Goal: Transaction & Acquisition: Purchase product/service

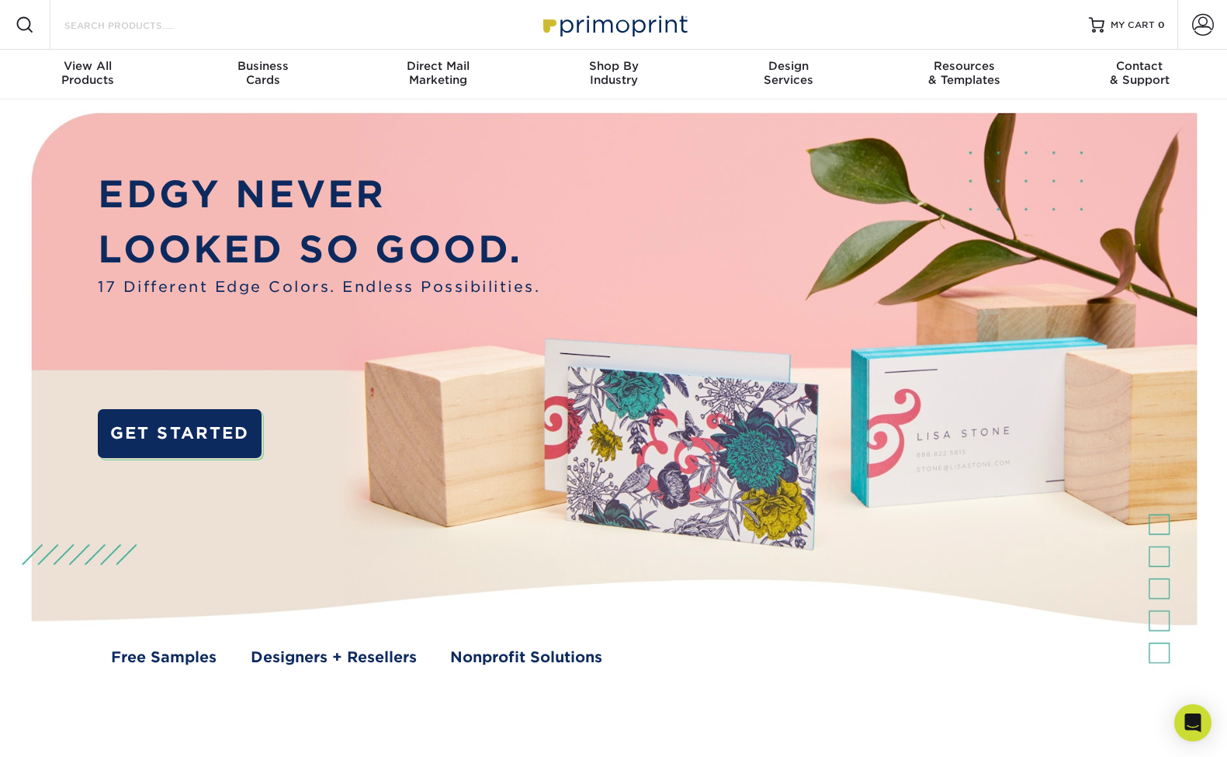
click at [111, 23] on input "Search Products" at bounding box center [138, 25] width 151 height 19
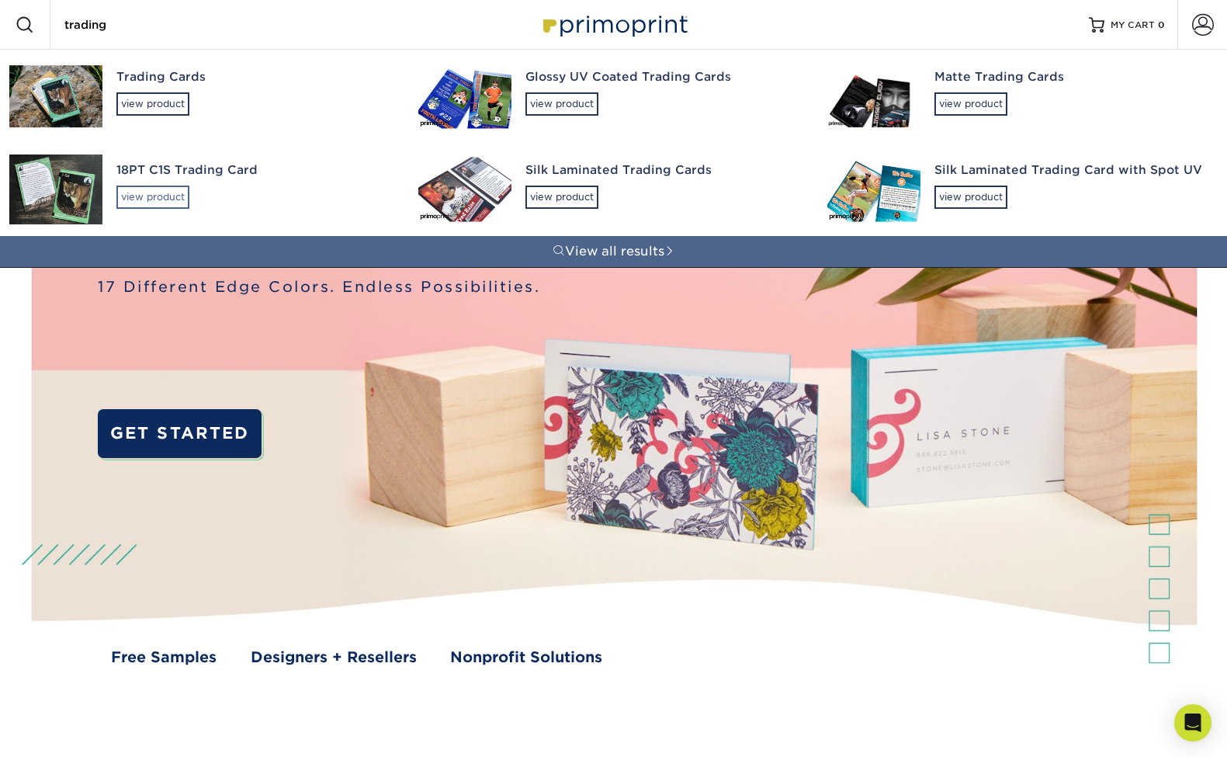
type input "trading"
click at [151, 200] on div "view product" at bounding box center [152, 196] width 73 height 23
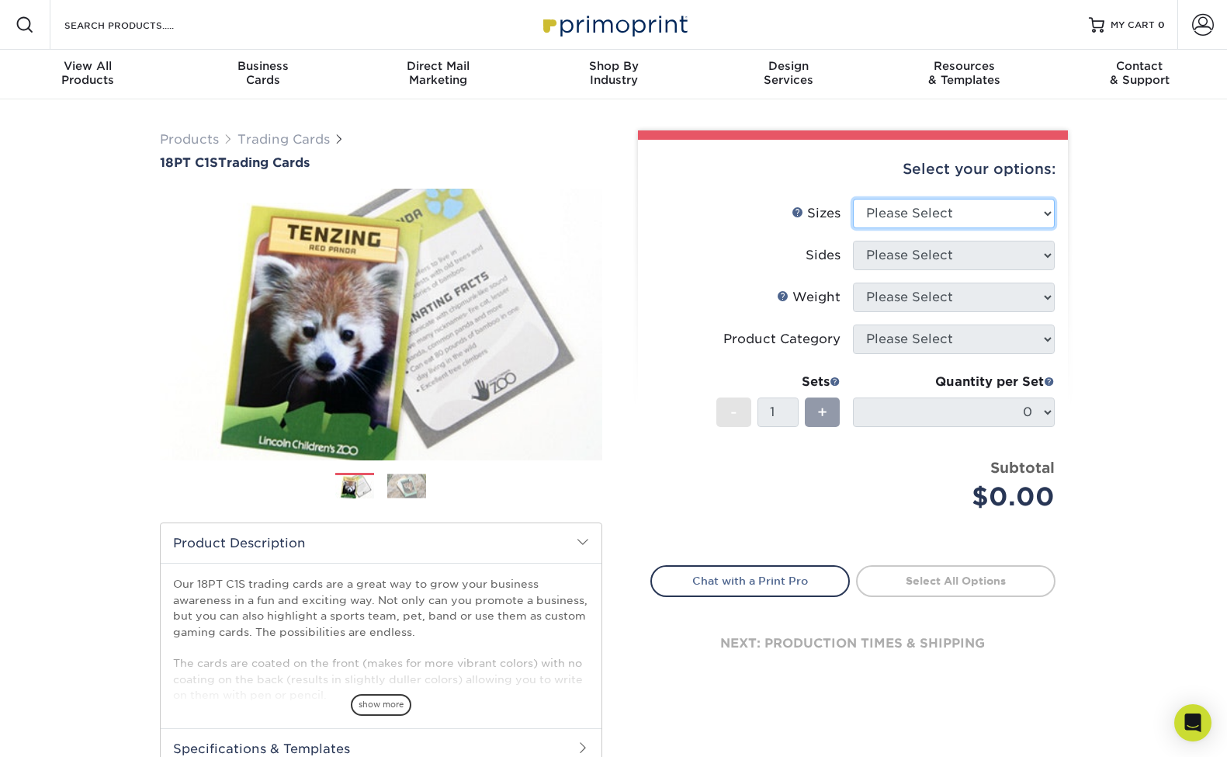
select select "2.50x3.50"
select select "13abbda7-1d64-4f25-8bb2-c179b224825d"
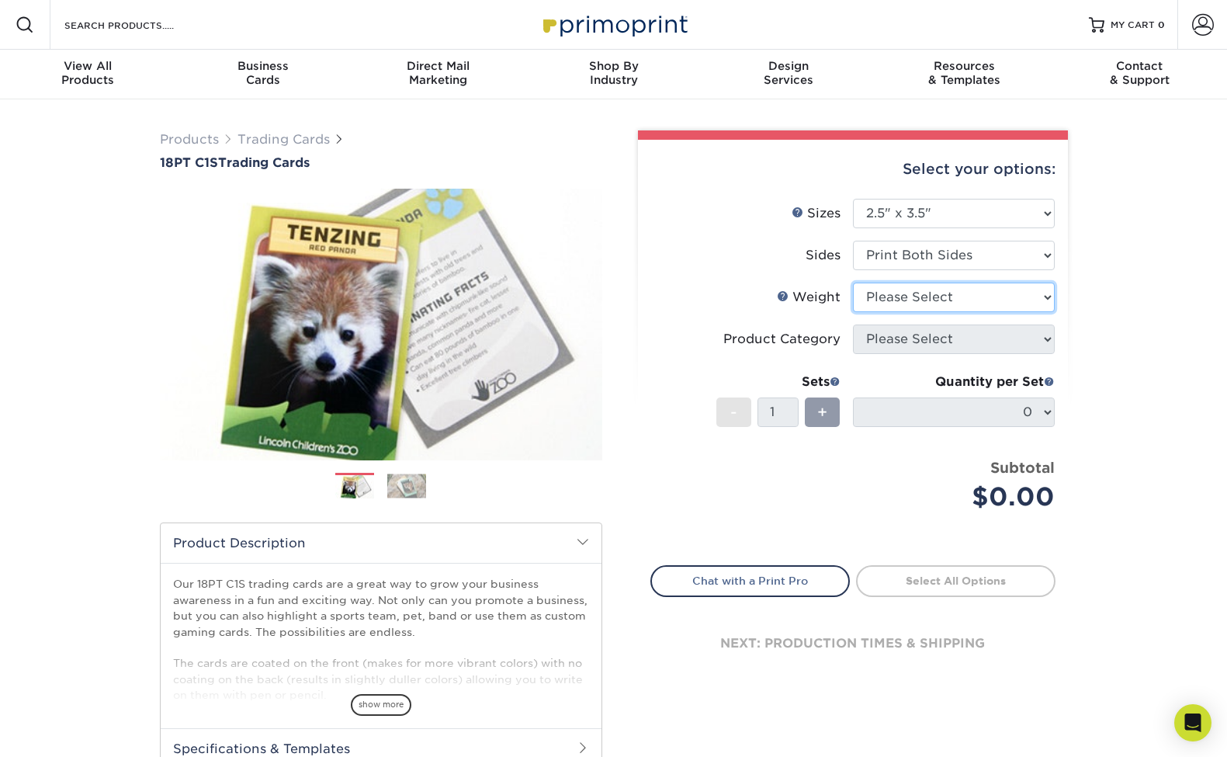
select select "18PTC1S"
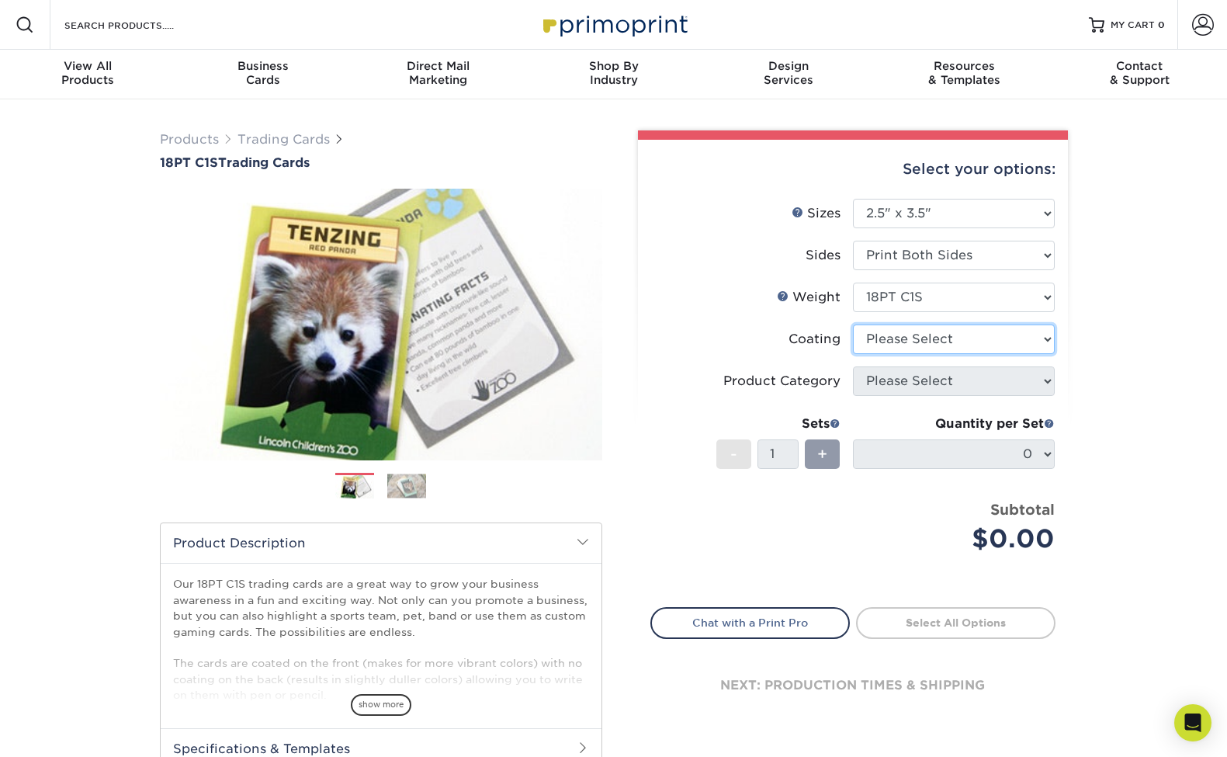
select select "1e8116af-acfc-44b1-83dc-8181aa338834"
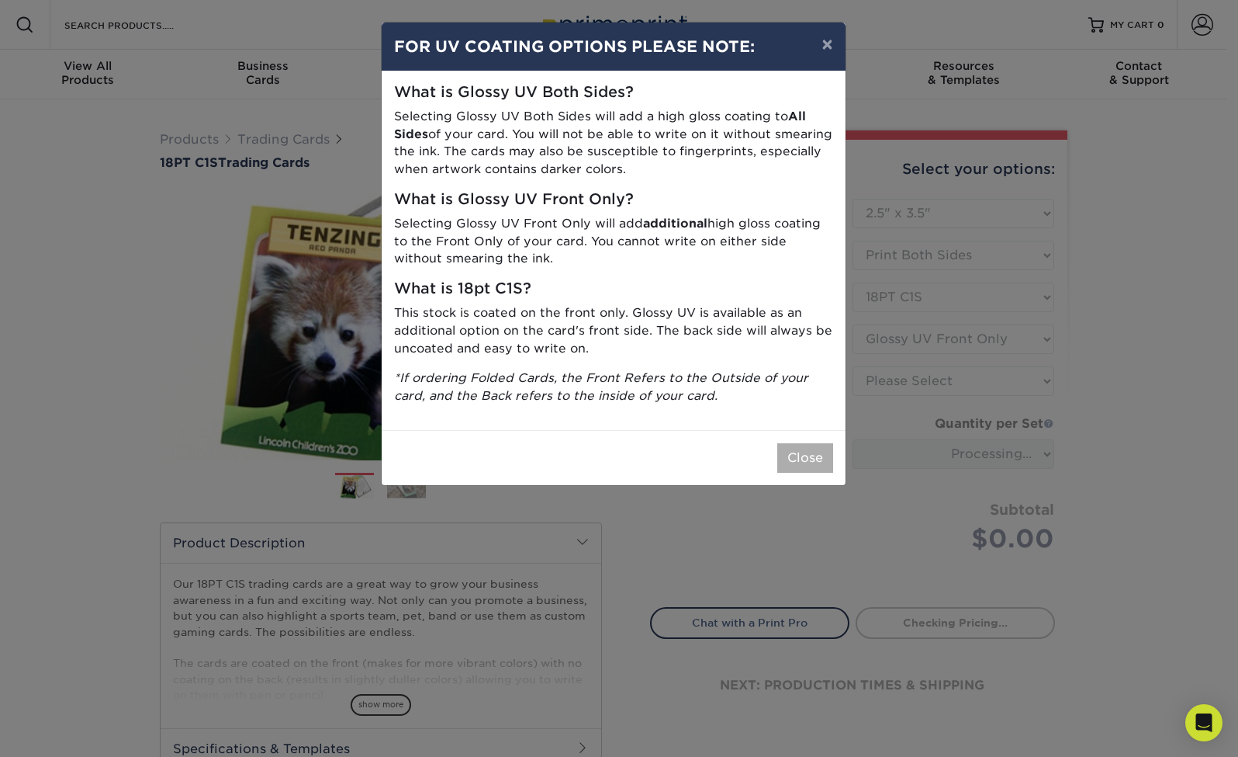
click at [791, 459] on button "Close" at bounding box center [806, 457] width 56 height 29
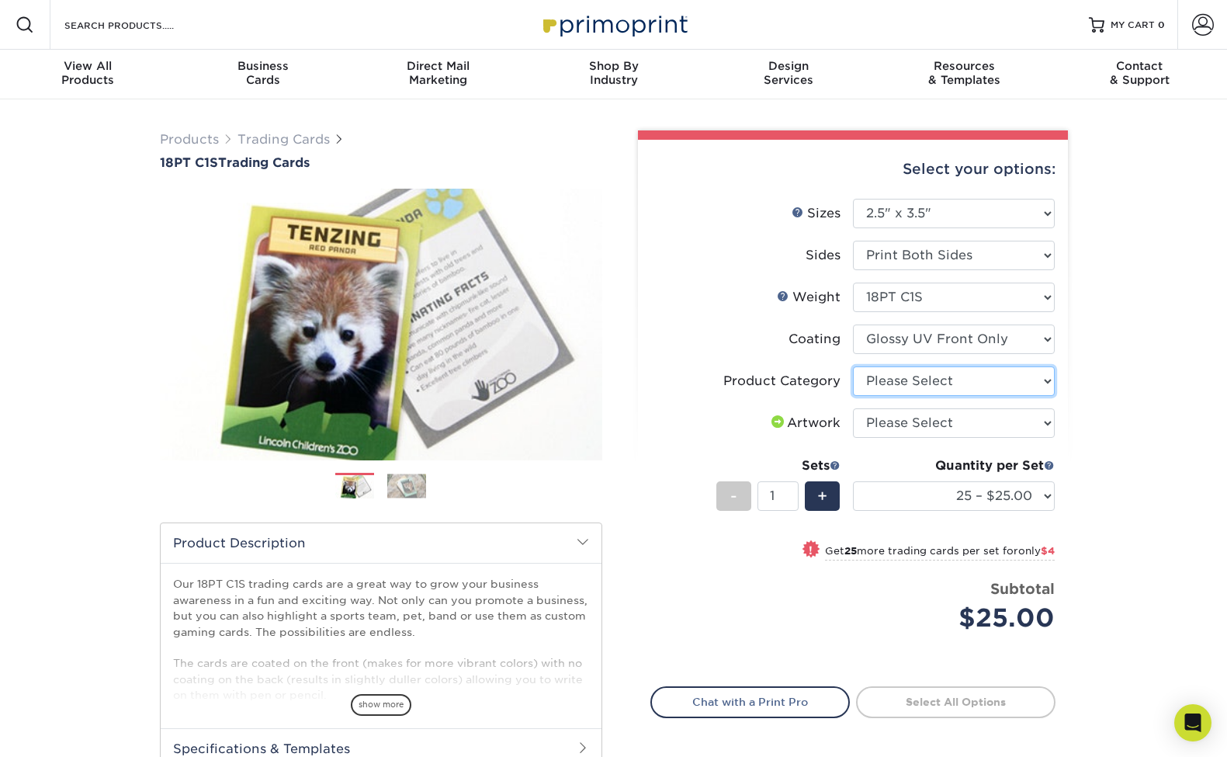
select select "c2f9bce9-36c2-409d-b101-c29d9d031e18"
select select "upload"
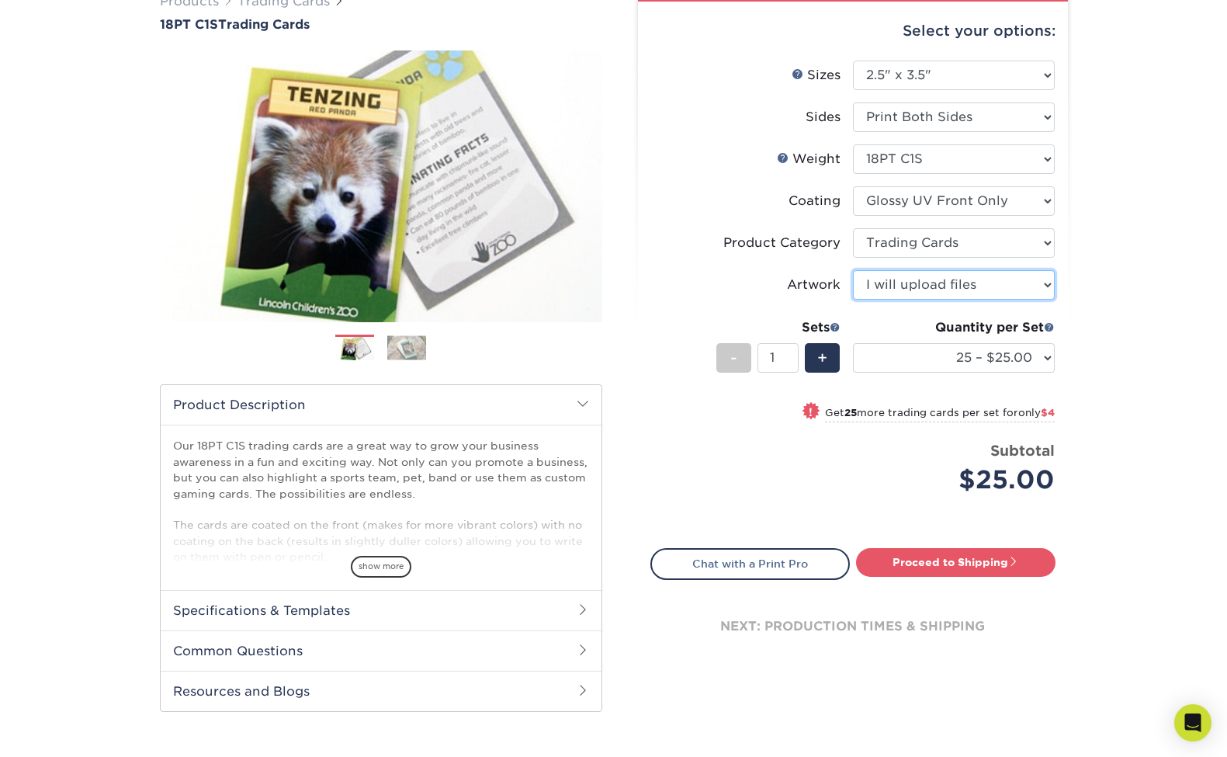
scroll to position [218, 0]
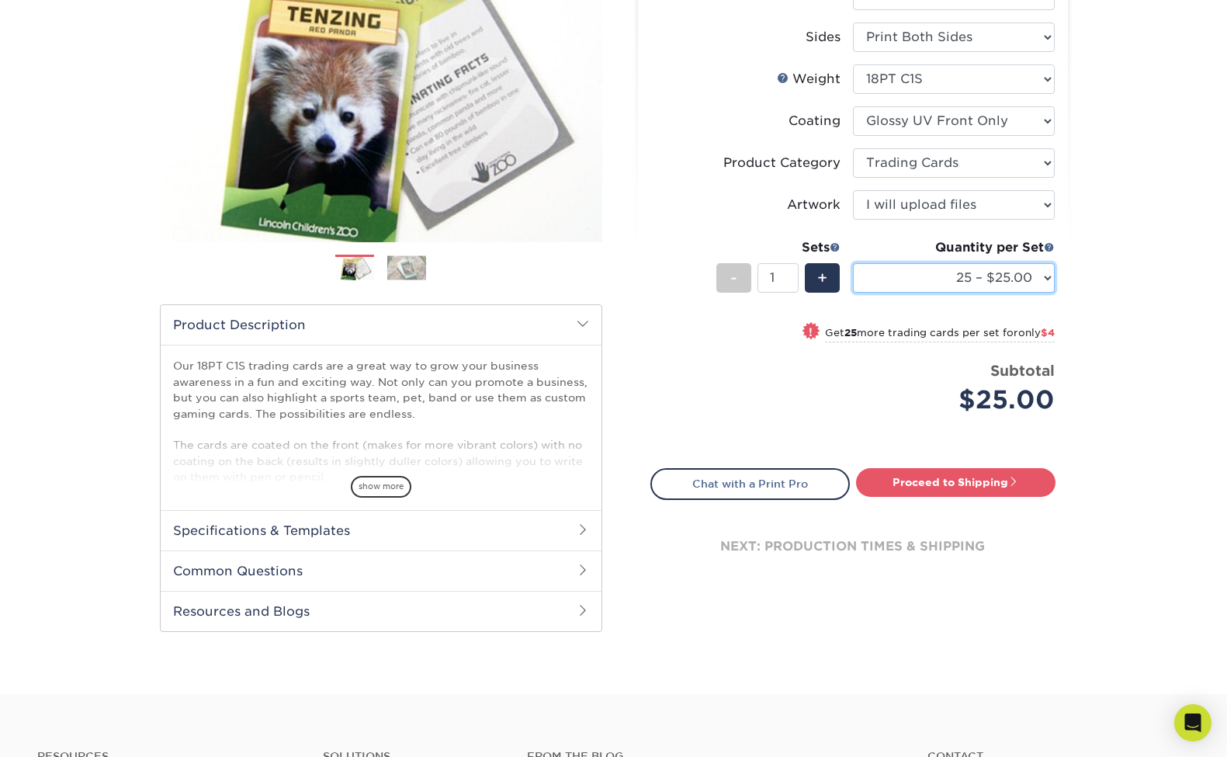
select select "50 – $29.00"
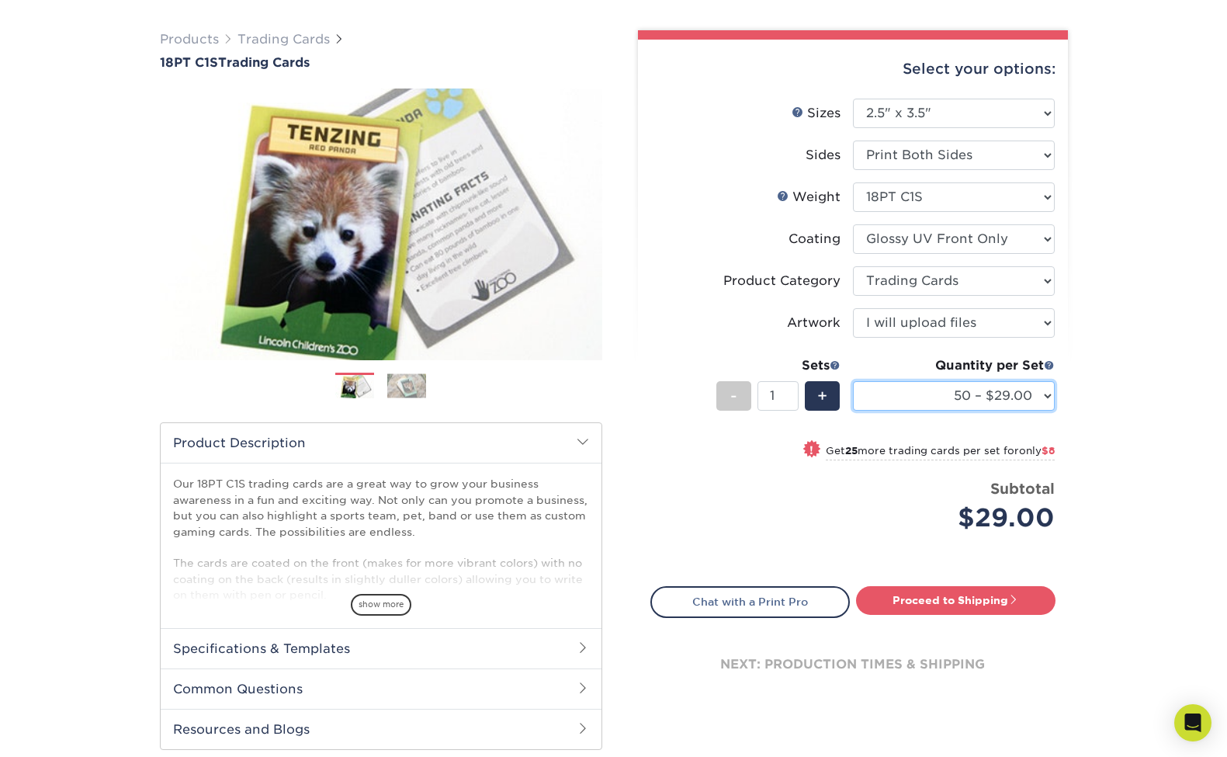
scroll to position [110, 0]
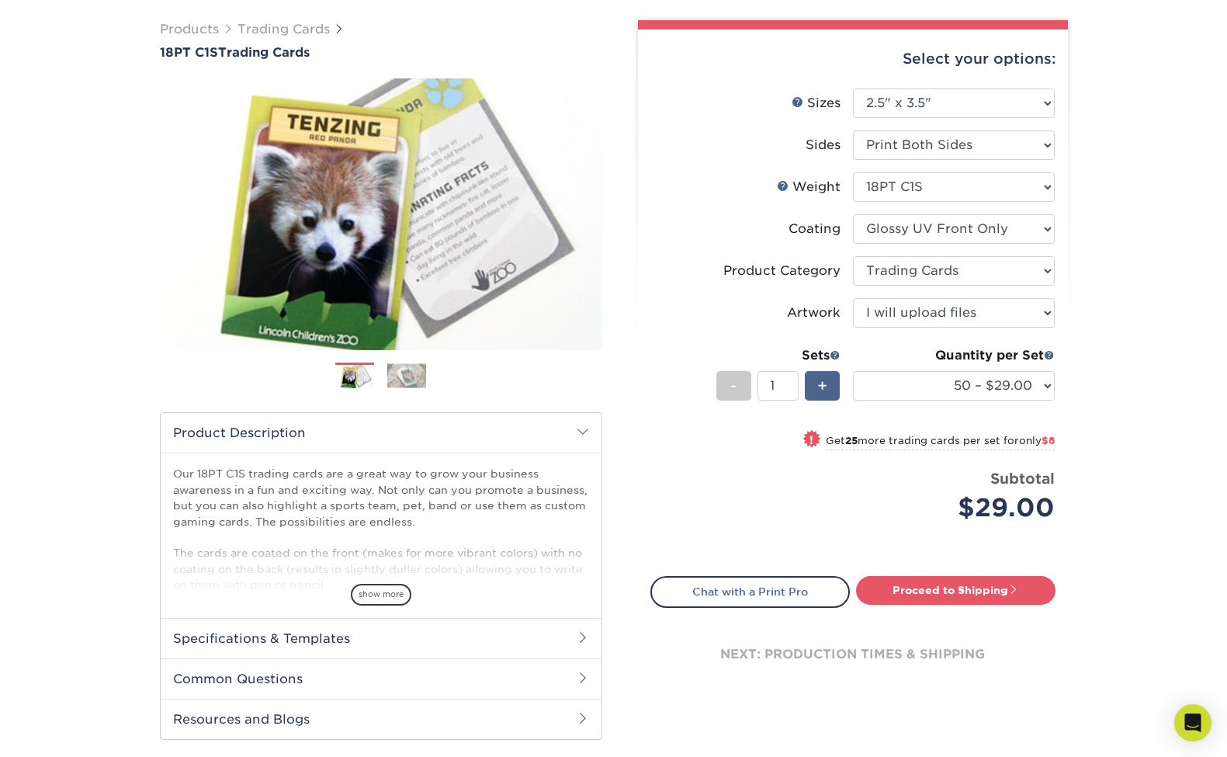
click at [821, 391] on span "+" at bounding box center [822, 385] width 10 height 23
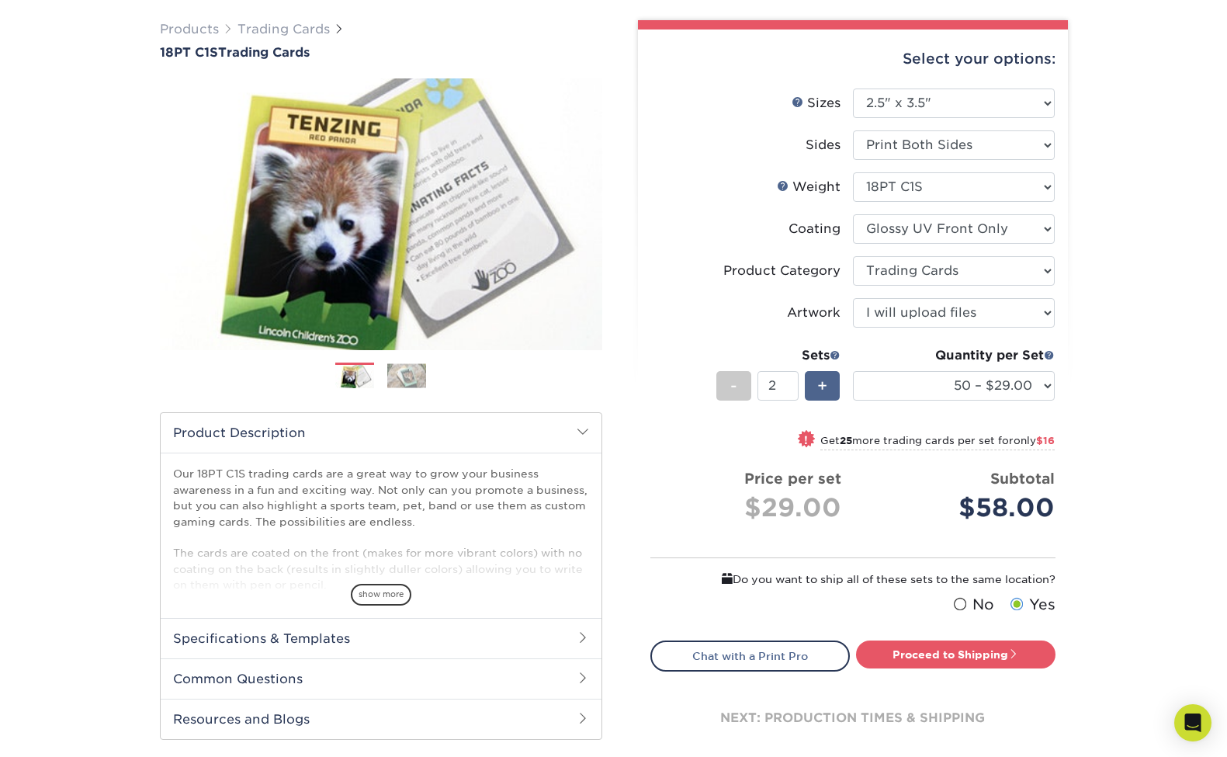
click at [821, 391] on span "+" at bounding box center [822, 385] width 10 height 23
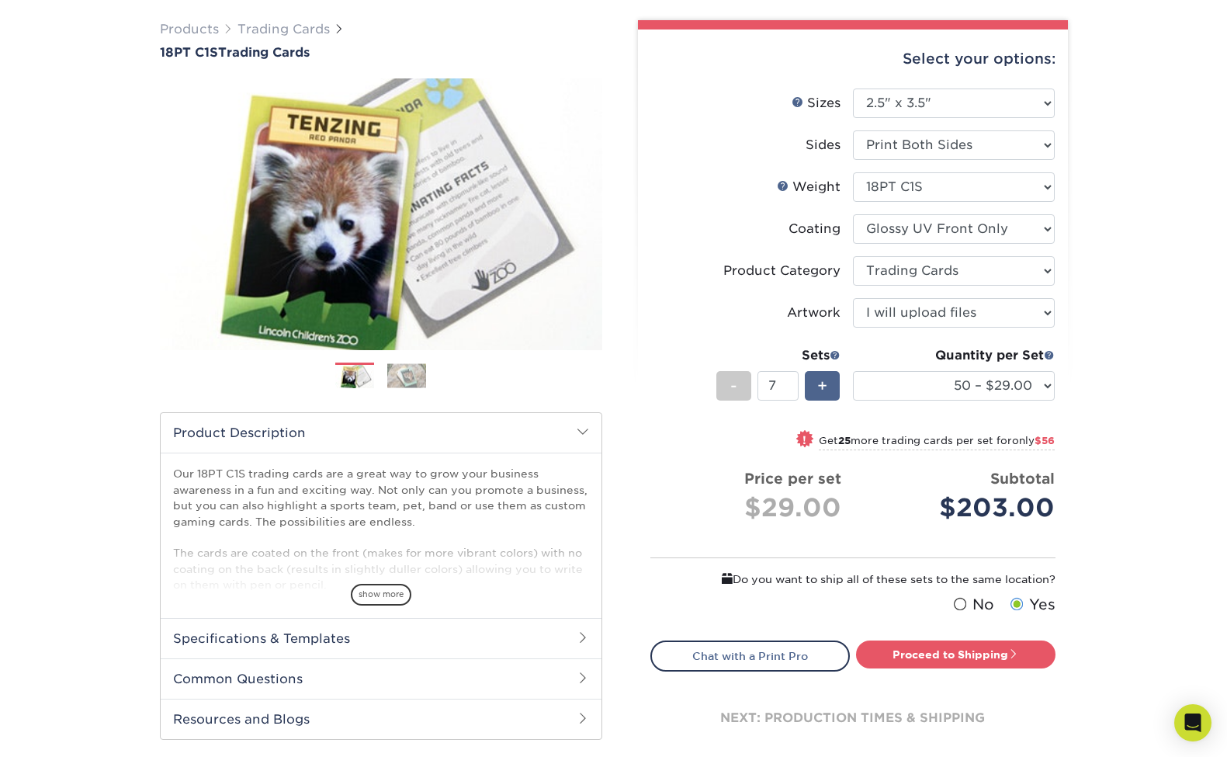
click at [821, 391] on span "+" at bounding box center [822, 385] width 10 height 23
type input "8"
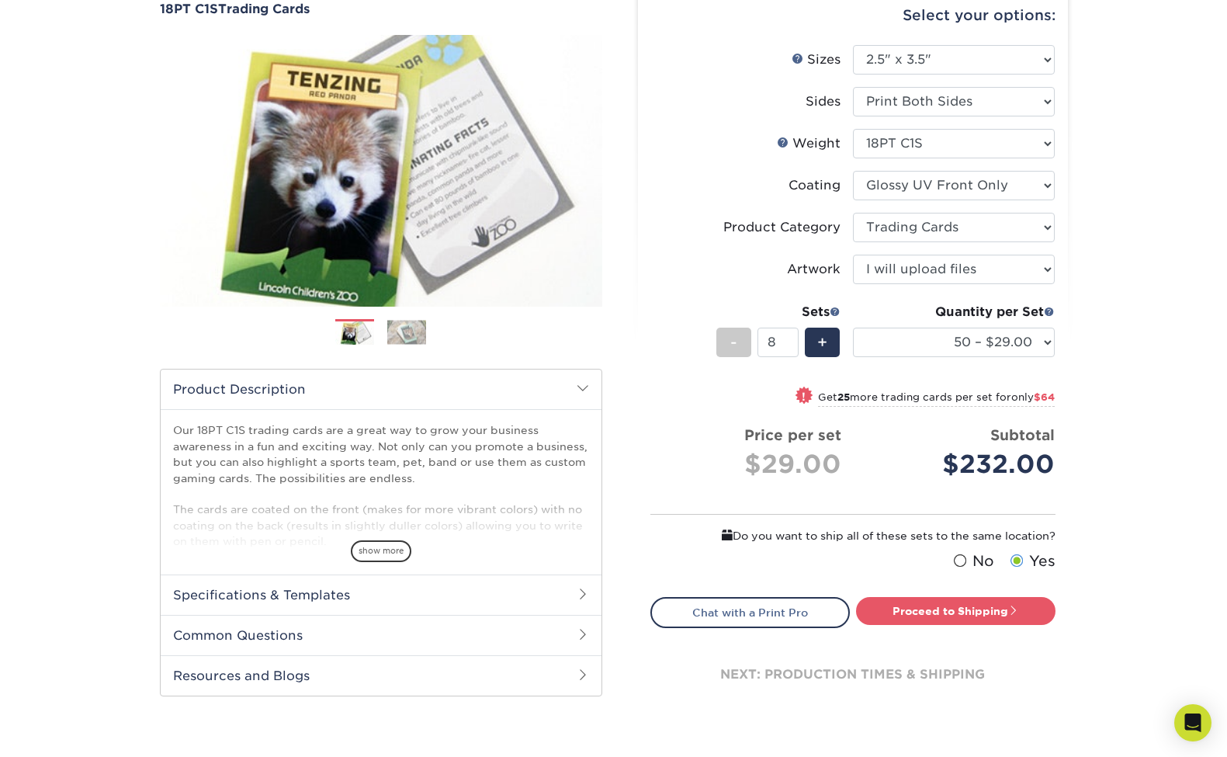
scroll to position [234, 0]
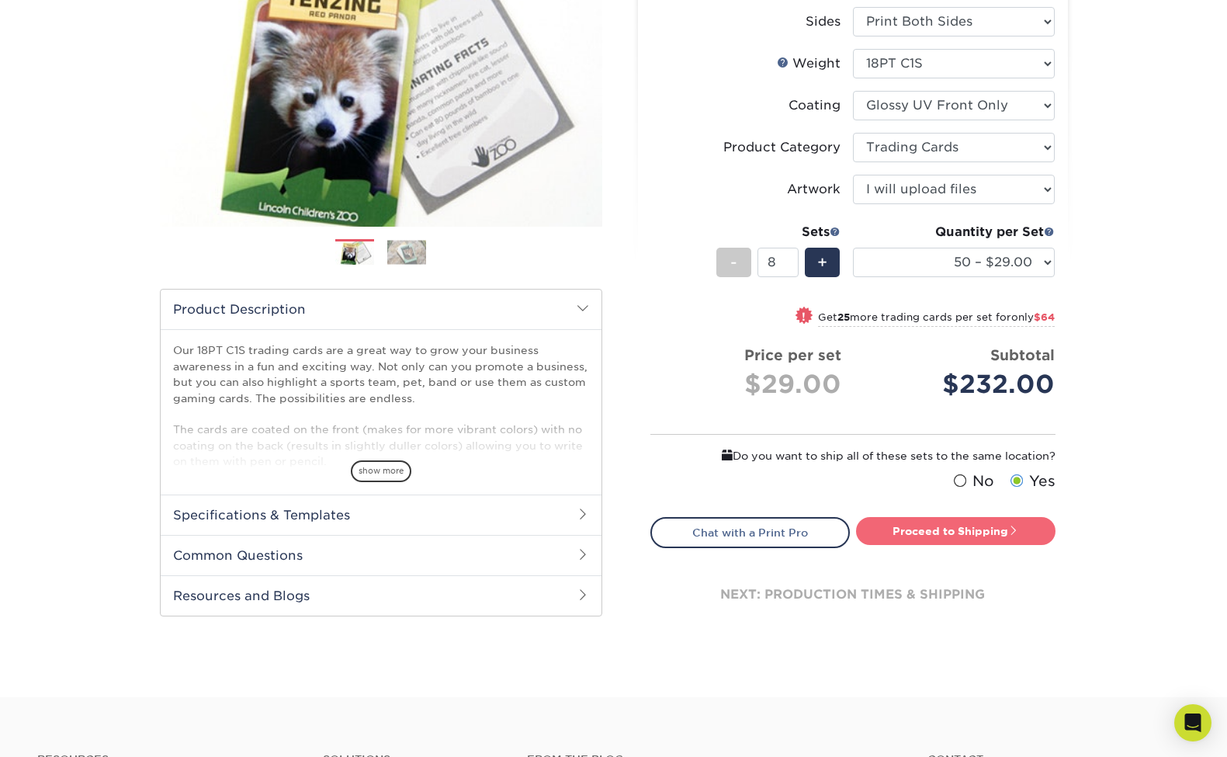
click at [984, 538] on link "Proceed to Shipping" at bounding box center [955, 531] width 199 height 28
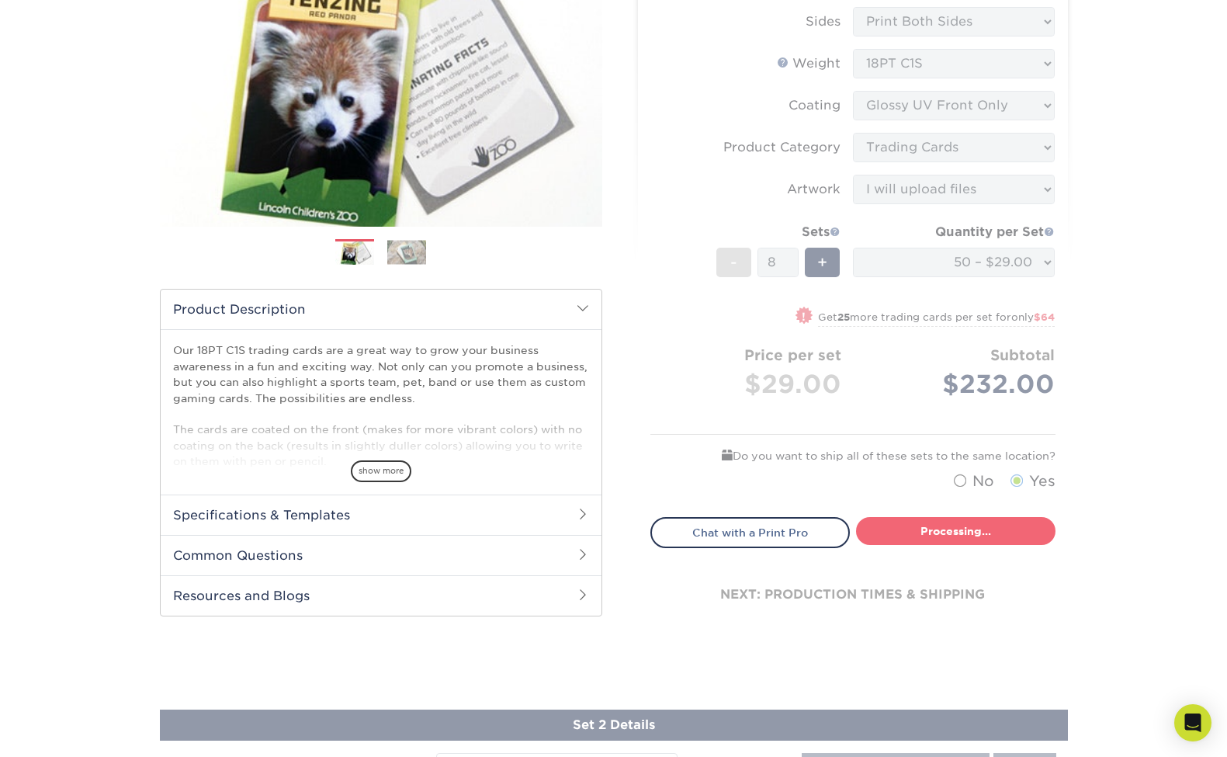
type input "Set 1"
select select "43eb4afa-628e-487b-adac-7598d371c1af"
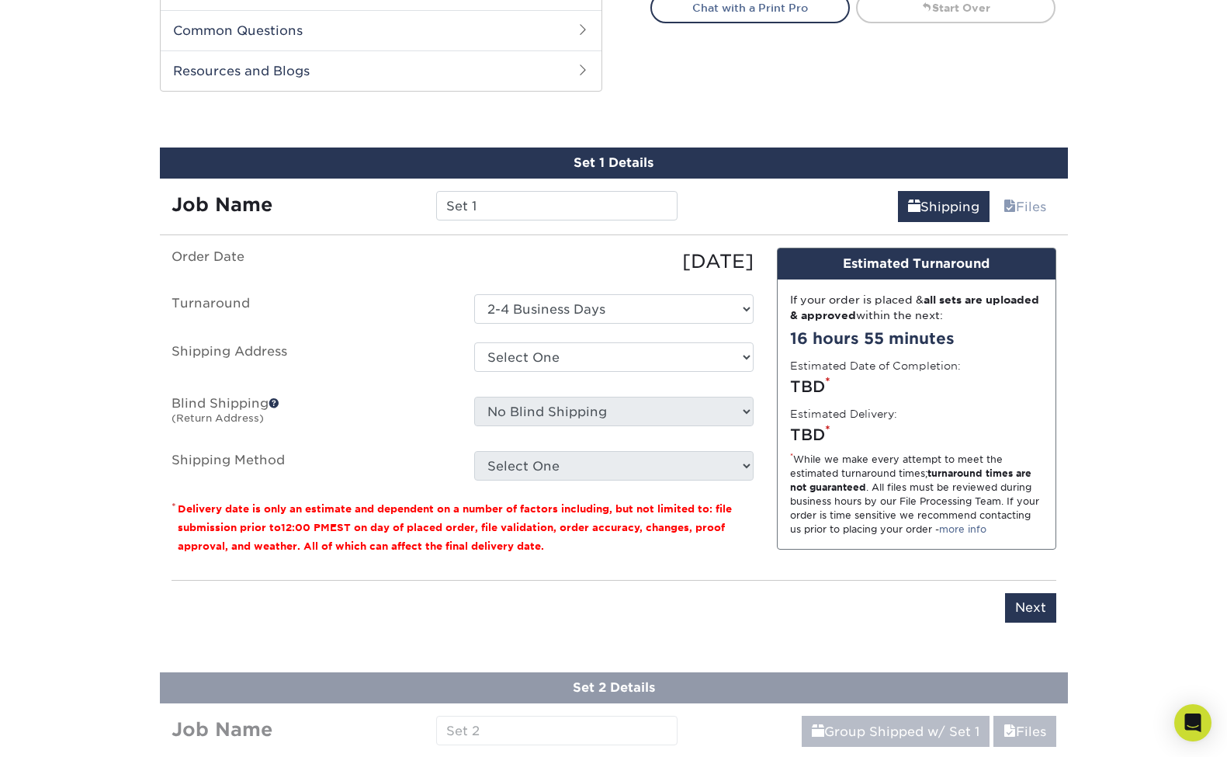
scroll to position [0, 0]
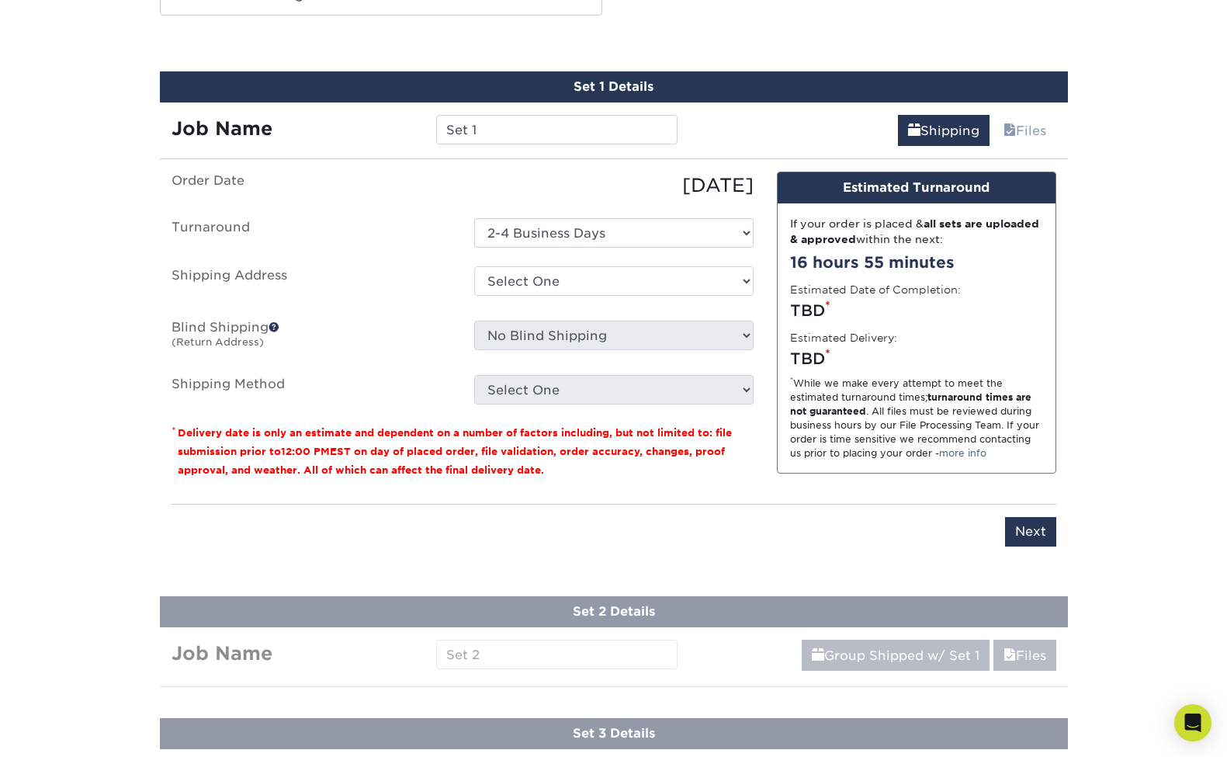
scroll to position [854, 0]
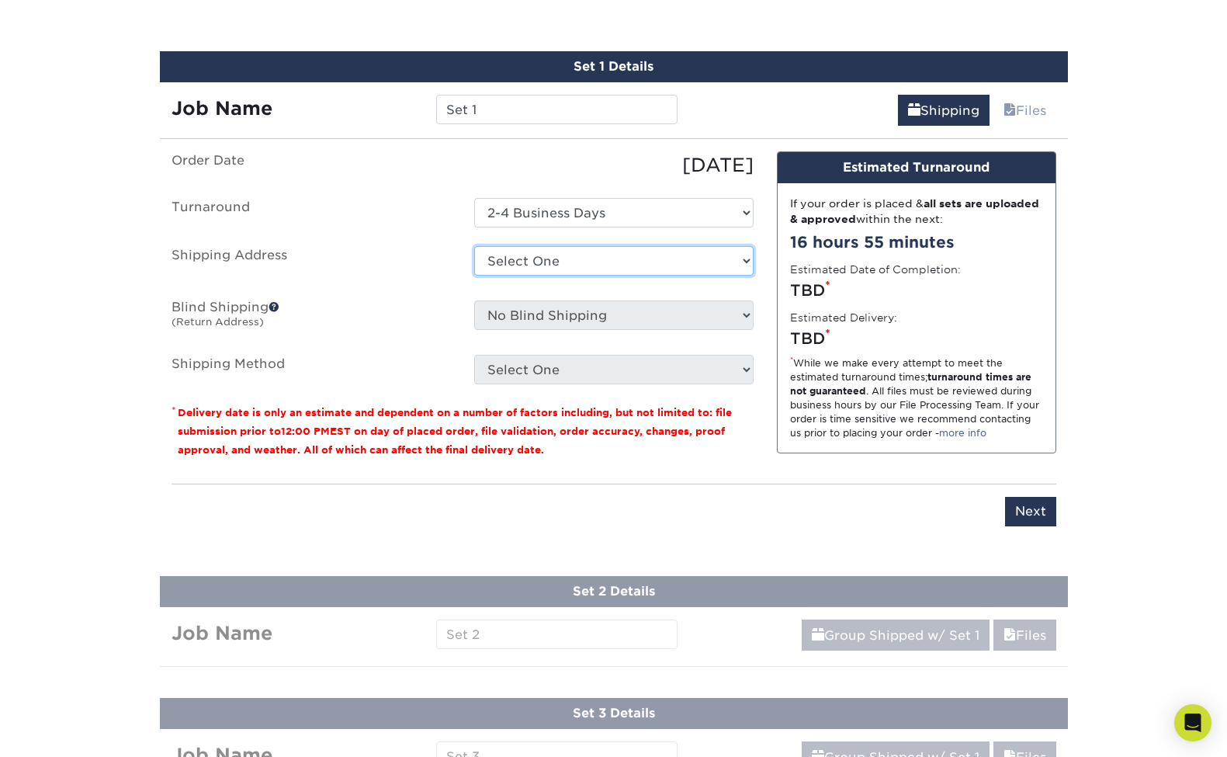
select select "newaddress"
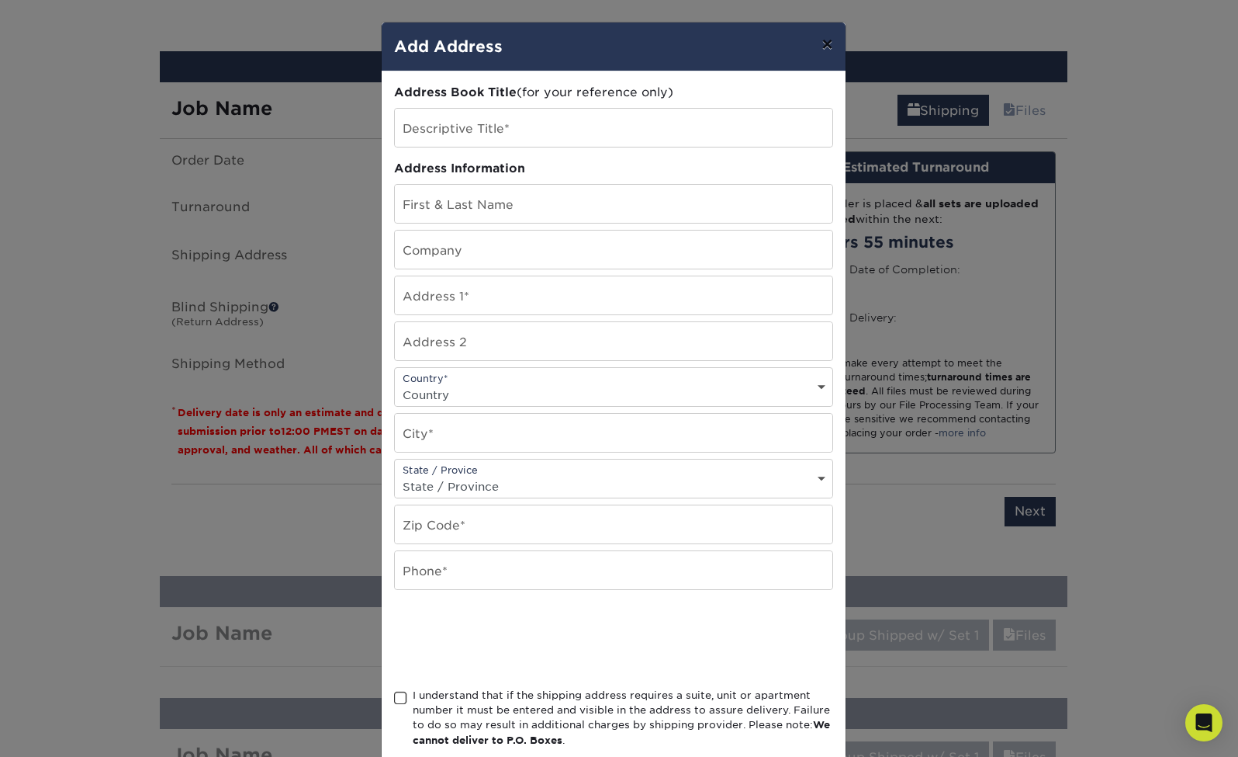
click at [818, 46] on button "×" at bounding box center [827, 44] width 36 height 43
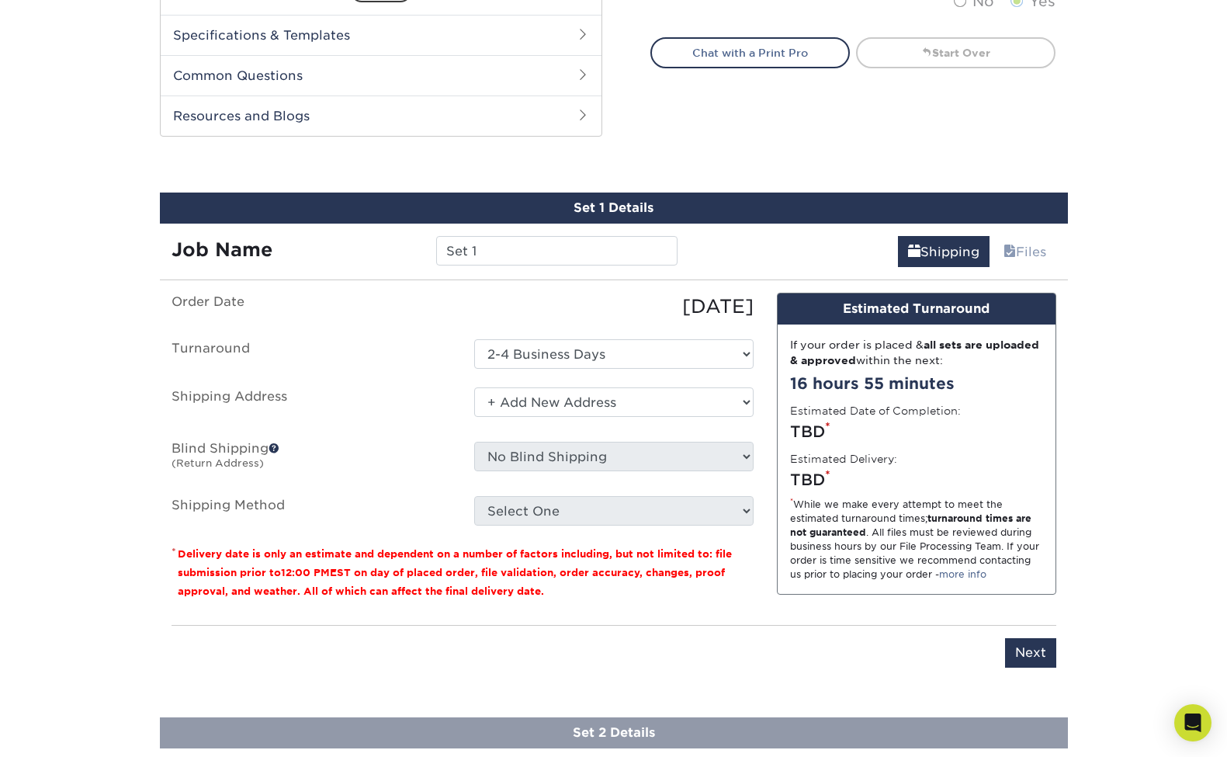
scroll to position [899, 0]
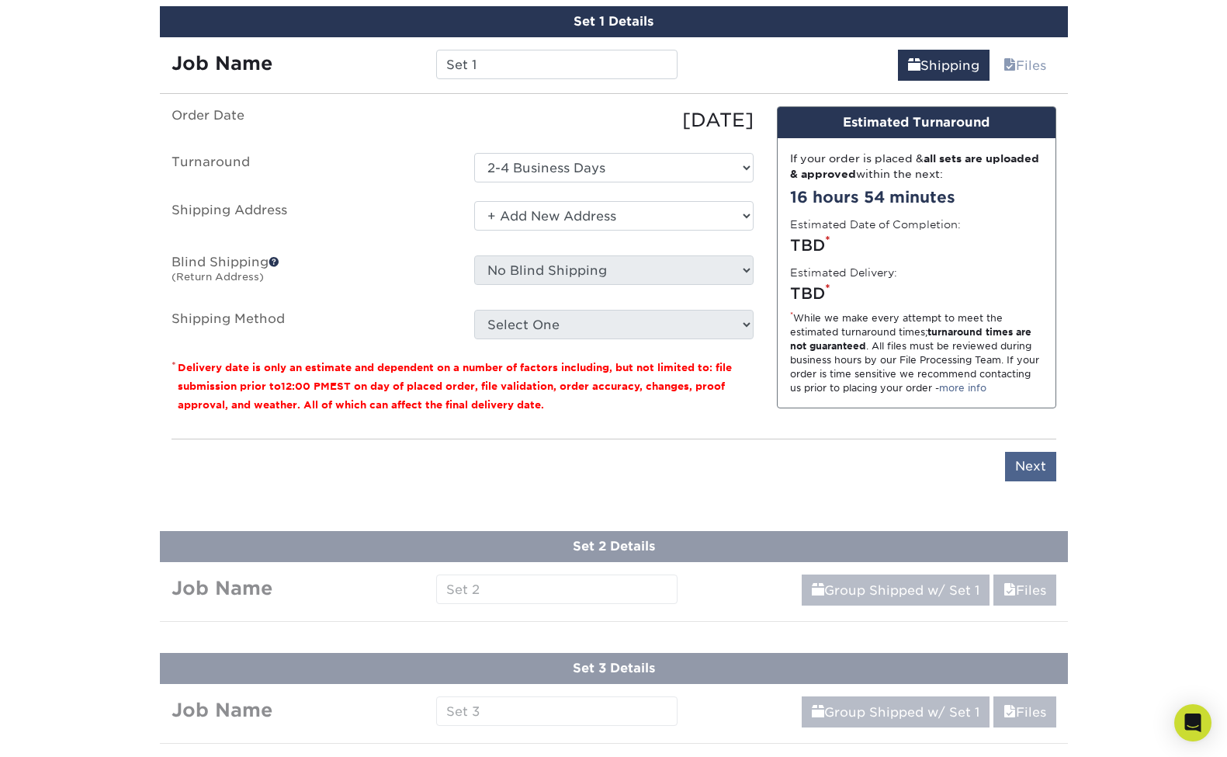
click at [1029, 465] on input "Next" at bounding box center [1030, 466] width 51 height 29
type input "Next"
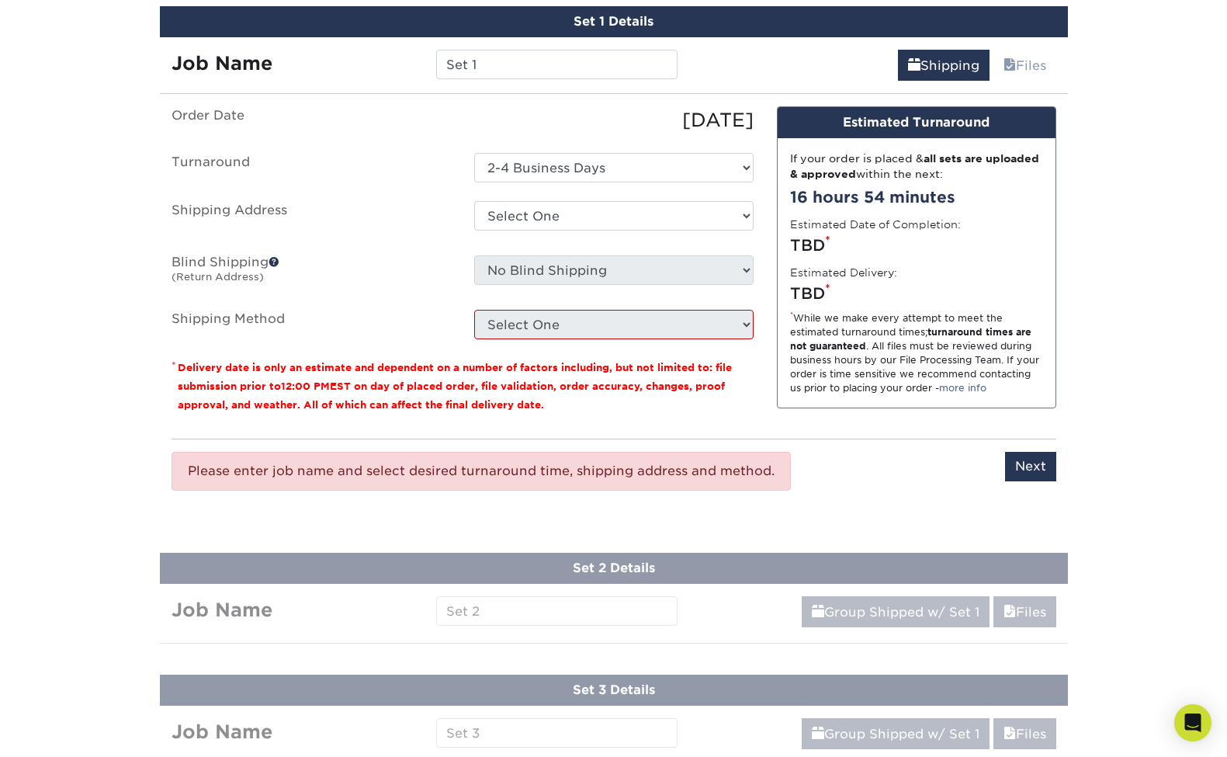
scroll to position [0, 0]
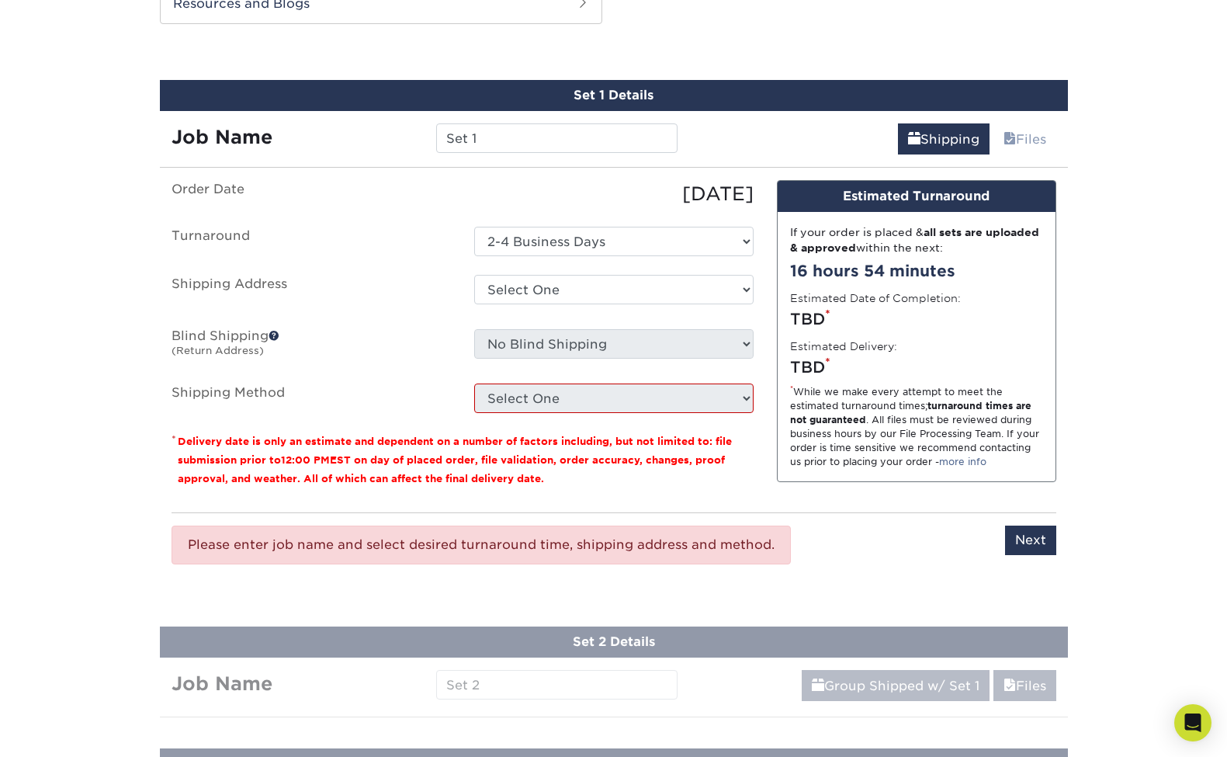
scroll to position [846, 0]
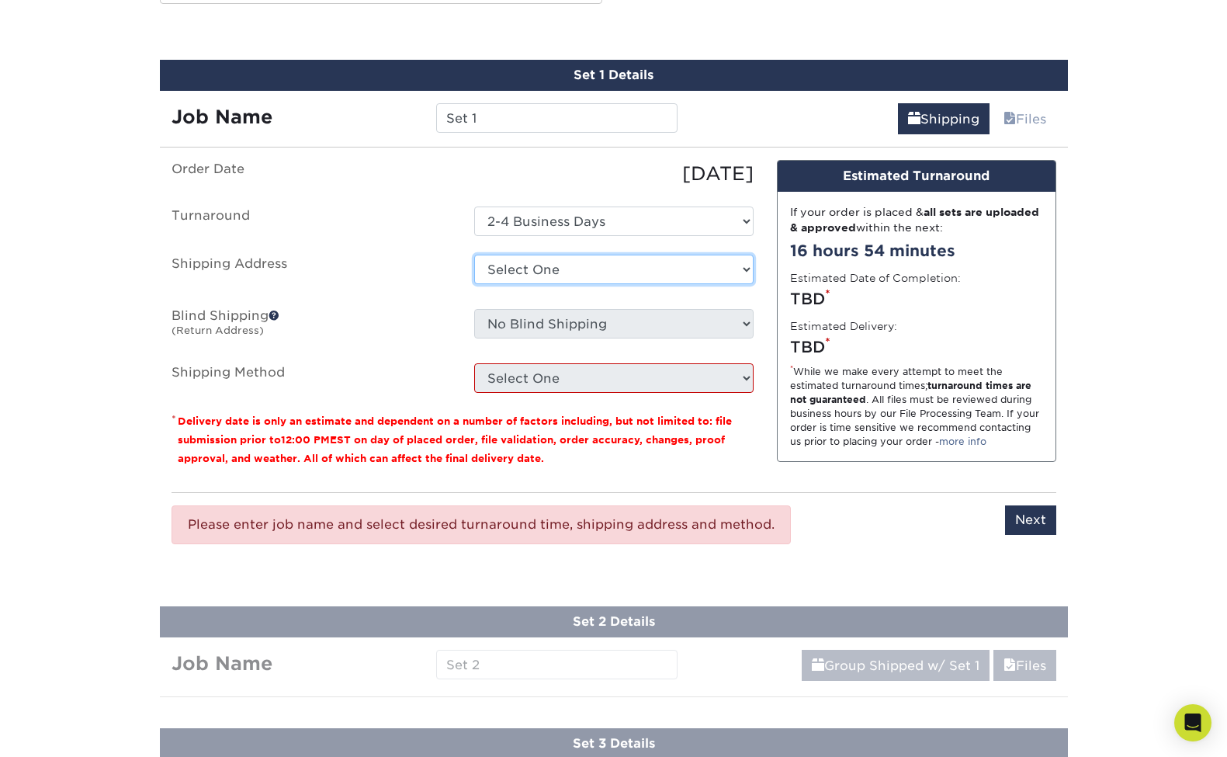
select select "newaddress"
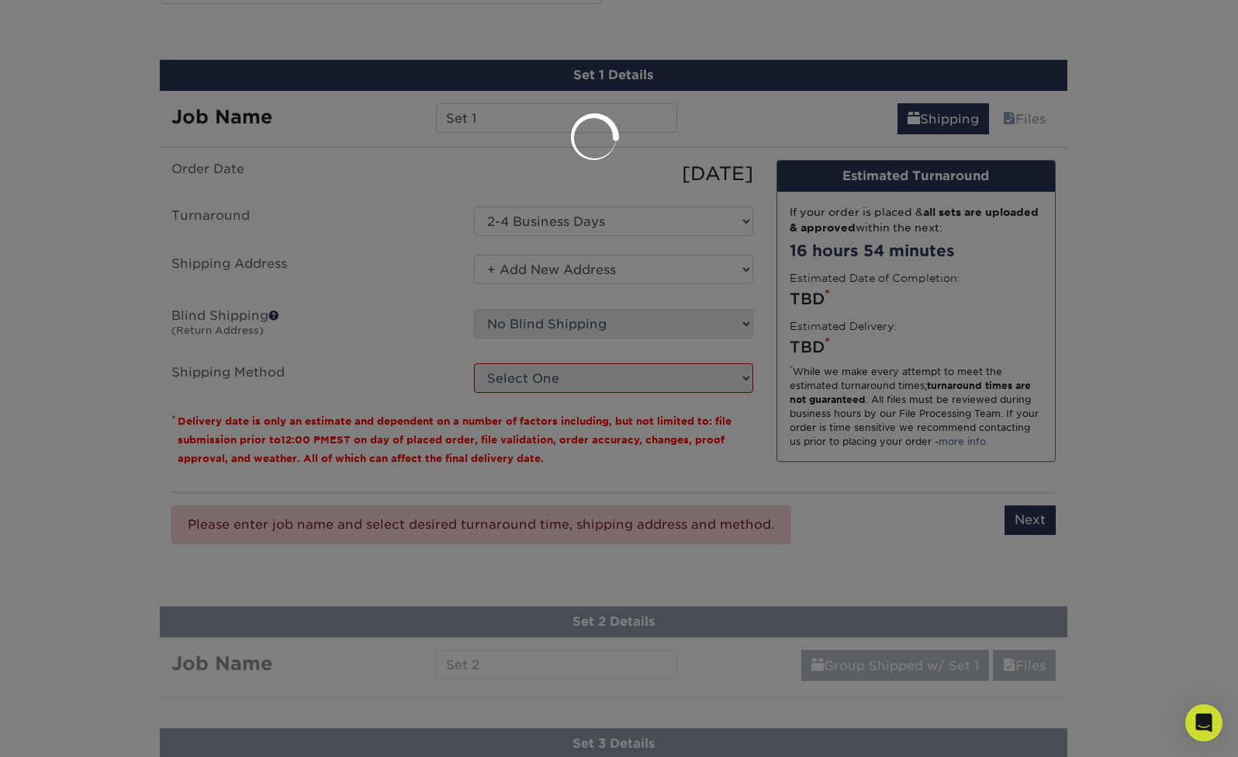
drag, startPoint x: 595, startPoint y: 271, endPoint x: 629, endPoint y: 203, distance: 75.3
click at [629, 203] on body "Resources Menu Search Products Account SIGN IN CREATE AN ACCOUNT forgot passwor…" at bounding box center [619, 527] width 1238 height 2746
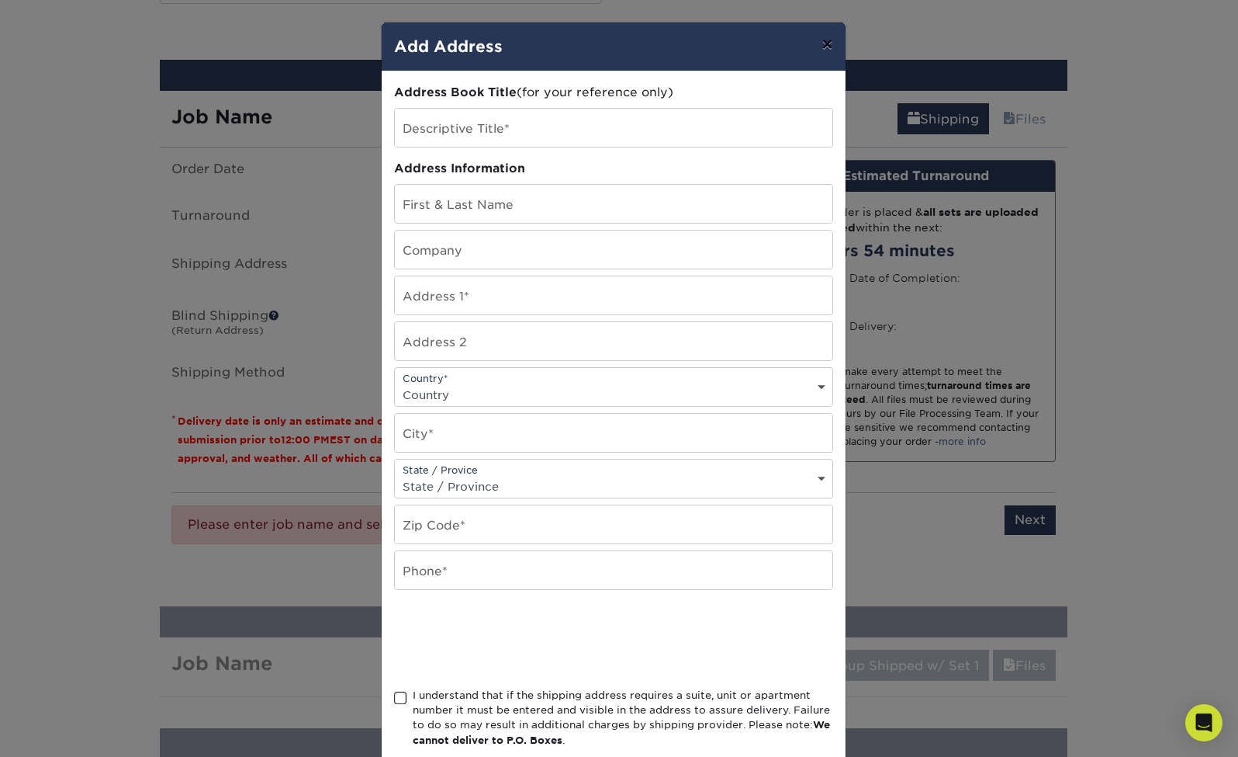
click at [827, 45] on button "×" at bounding box center [827, 44] width 36 height 43
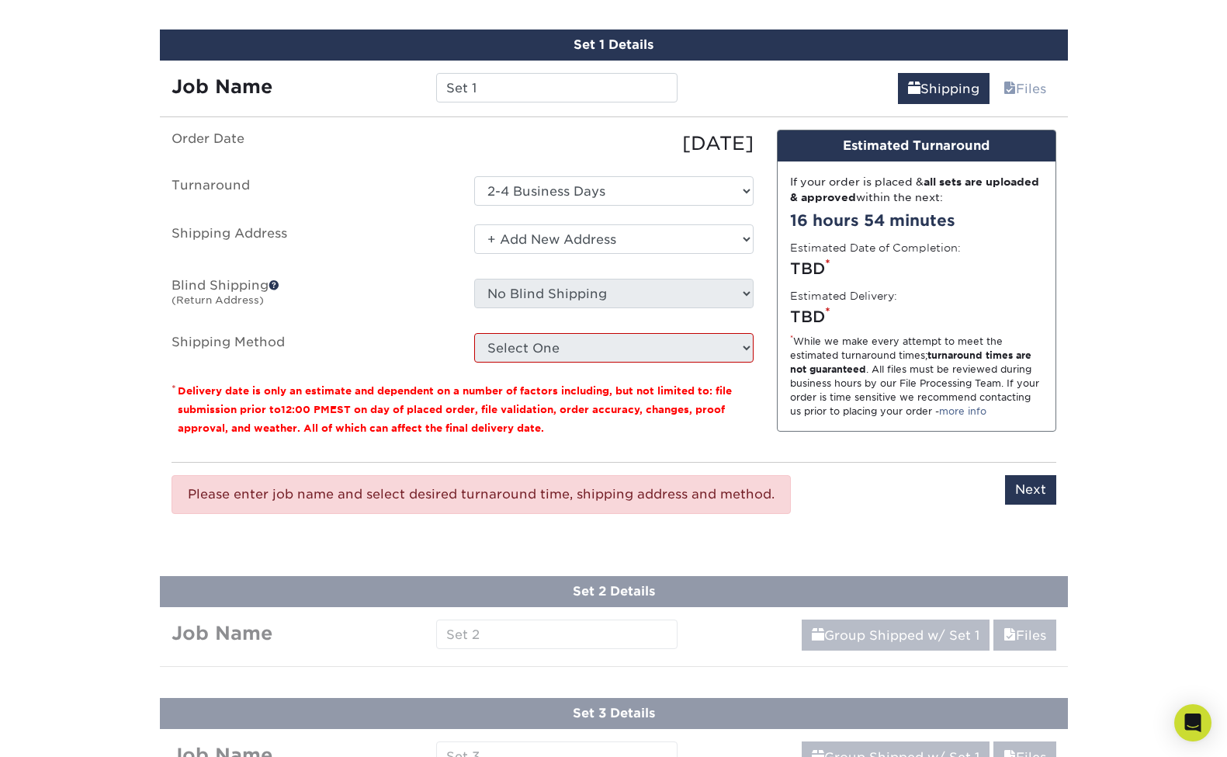
scroll to position [1068, 0]
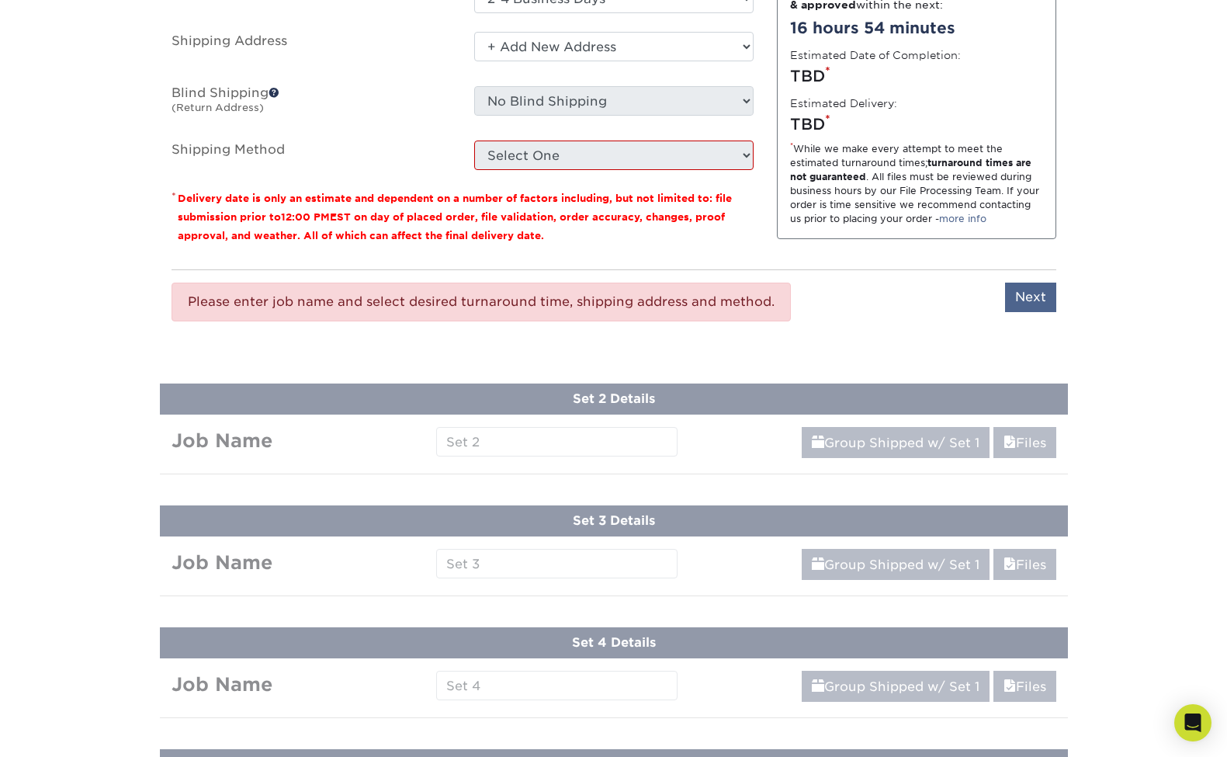
click at [1029, 295] on input "Next" at bounding box center [1030, 296] width 51 height 29
click at [1037, 297] on input "Next" at bounding box center [1030, 296] width 51 height 29
type input "Next"
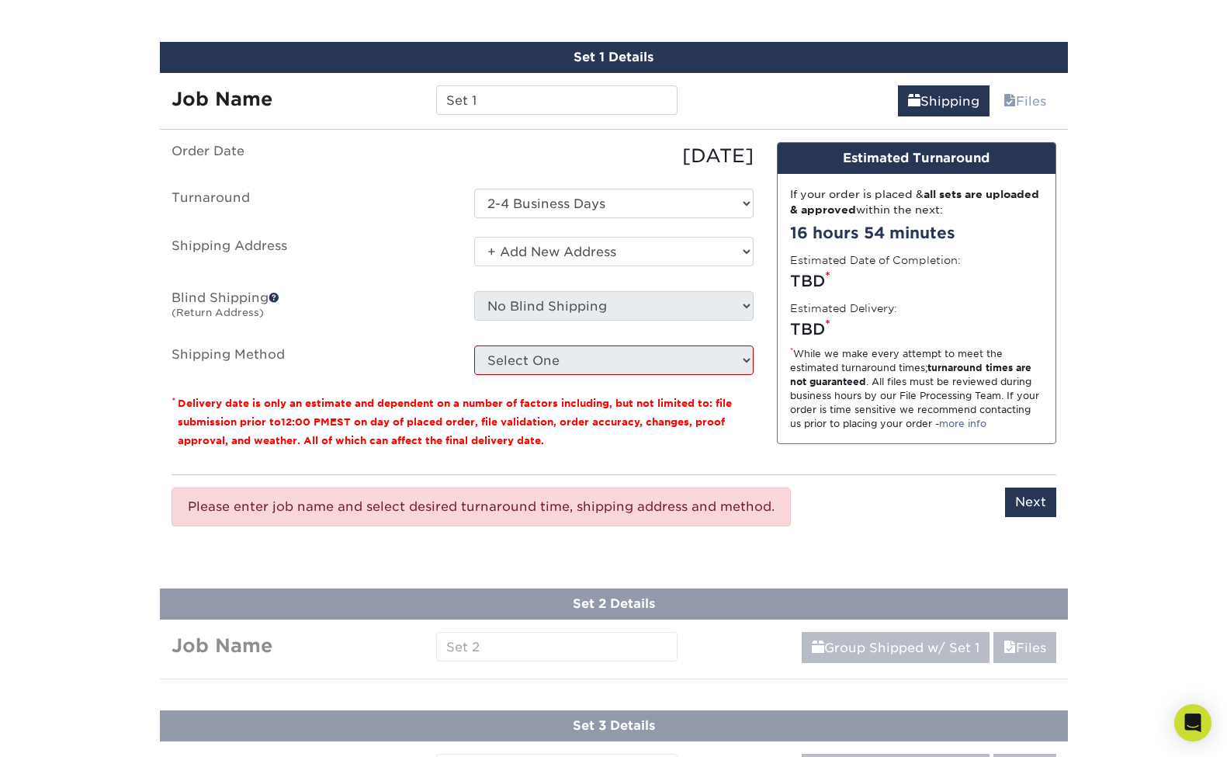
scroll to position [704, 0]
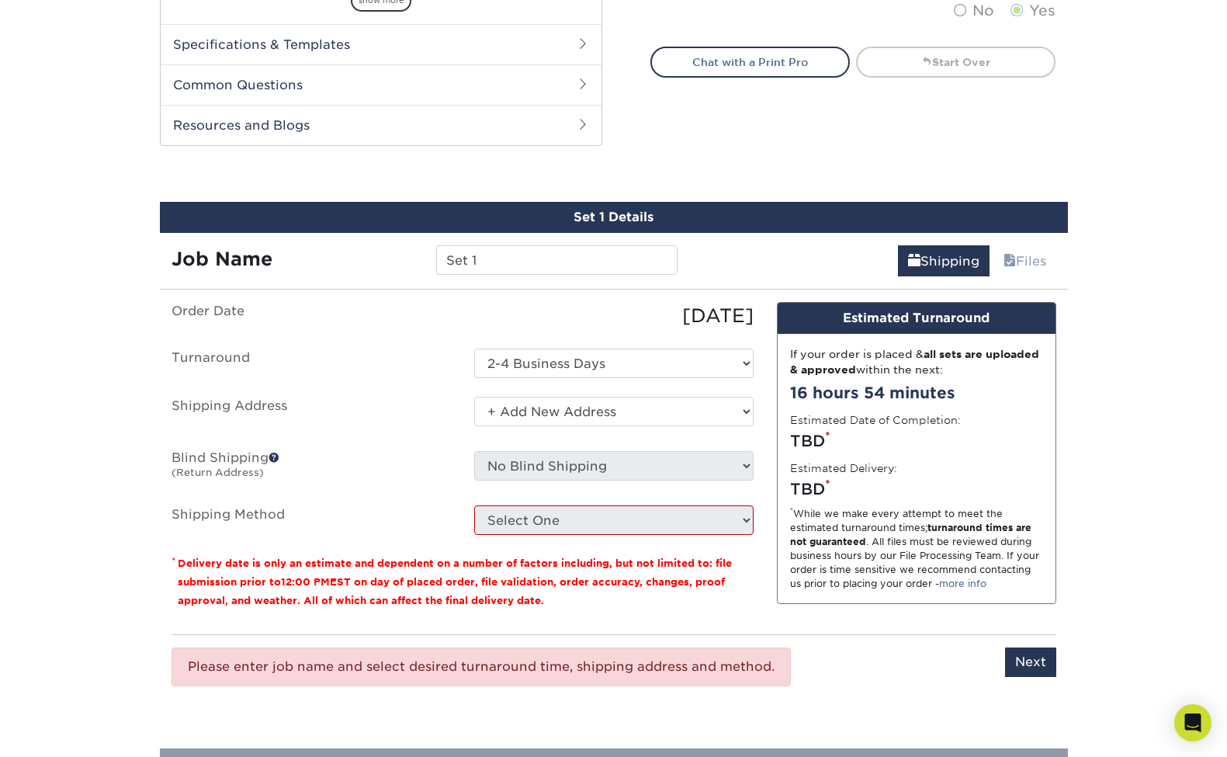
click at [709, 426] on div "Select One + Add New Address - Login" at bounding box center [613, 415] width 303 height 36
select select "-1"
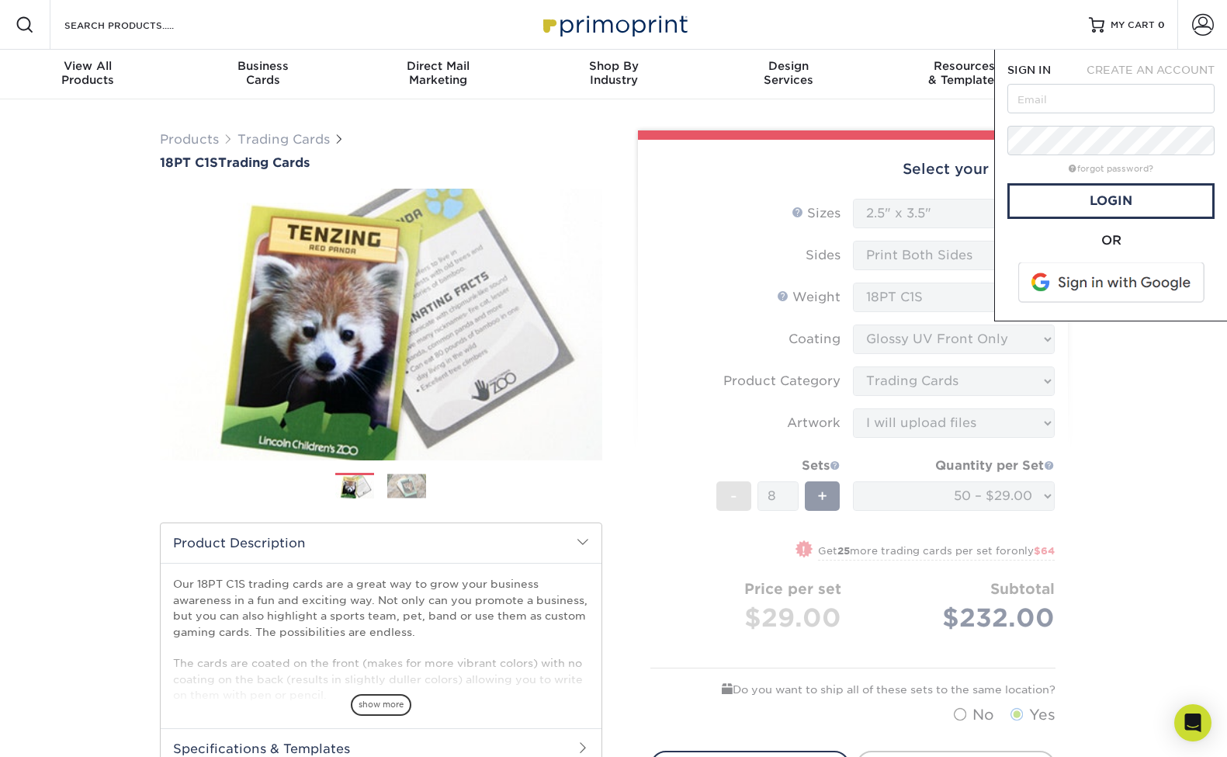
click at [1115, 285] on span at bounding box center [1112, 282] width 198 height 40
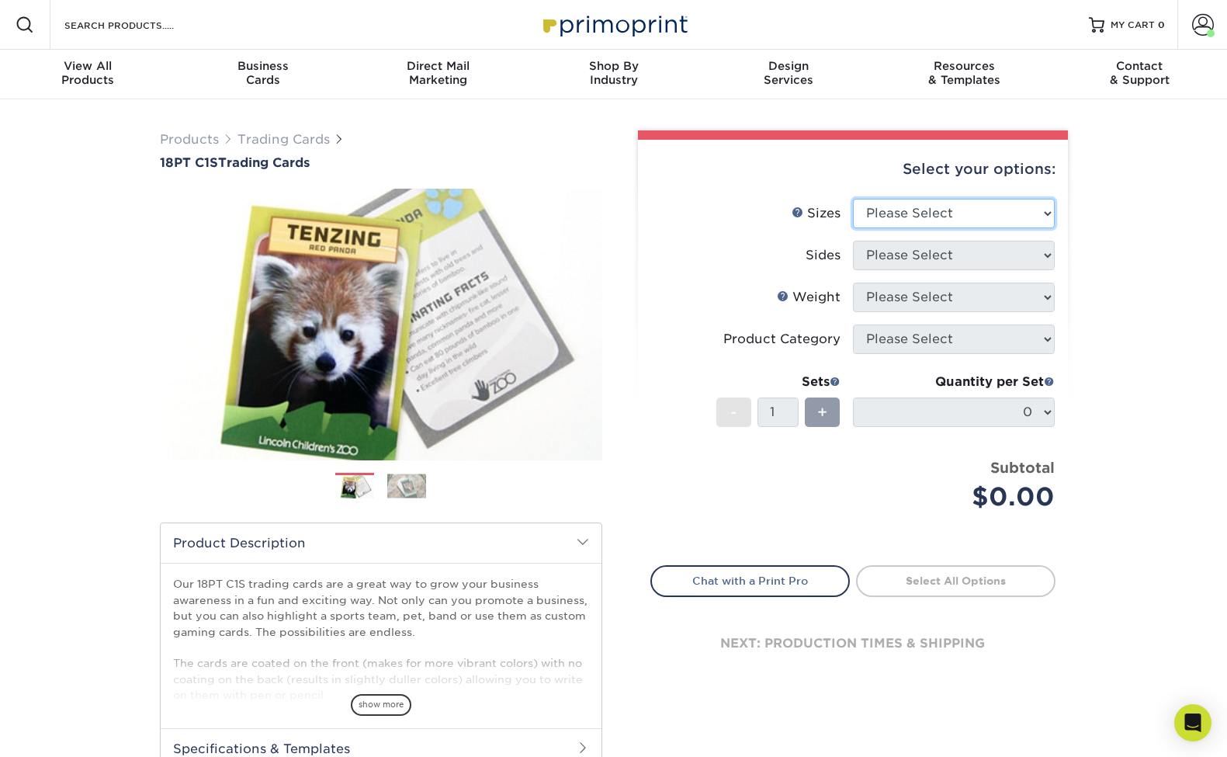
select select "2.50x3.50"
select select "13abbda7-1d64-4f25-8bb2-c179b224825d"
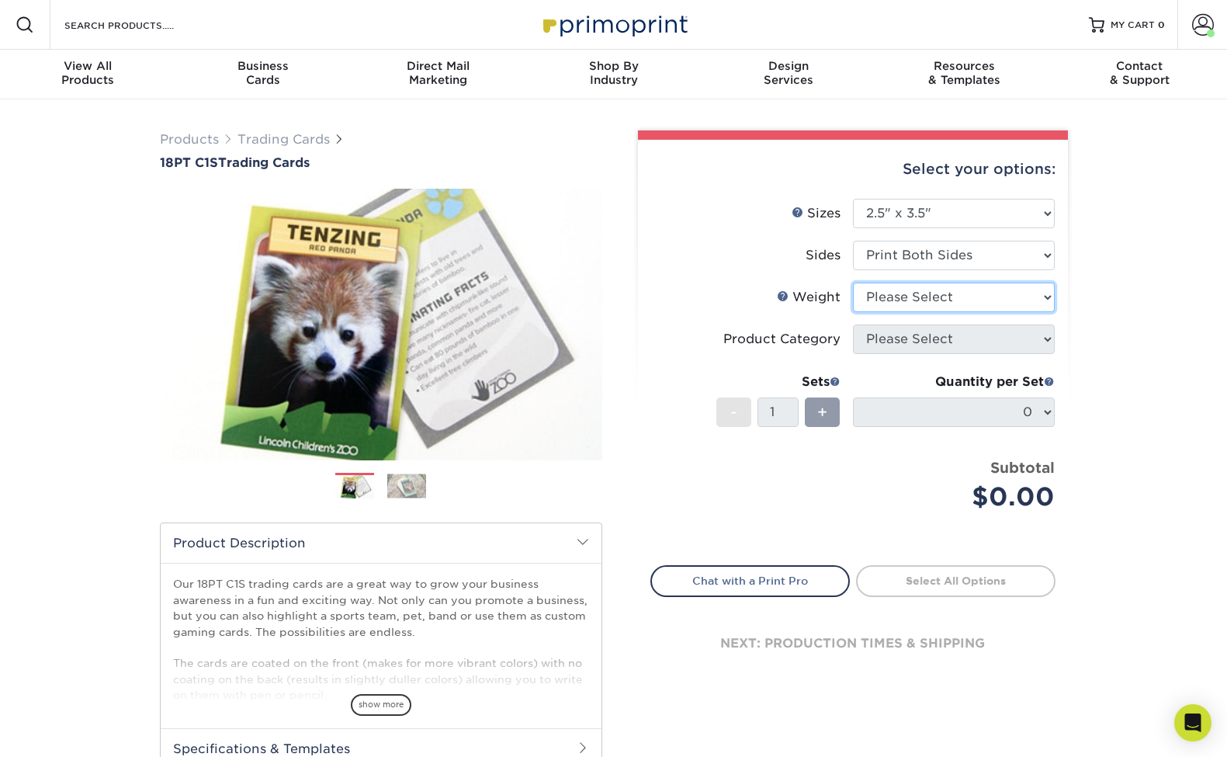
select select "18PTC1S"
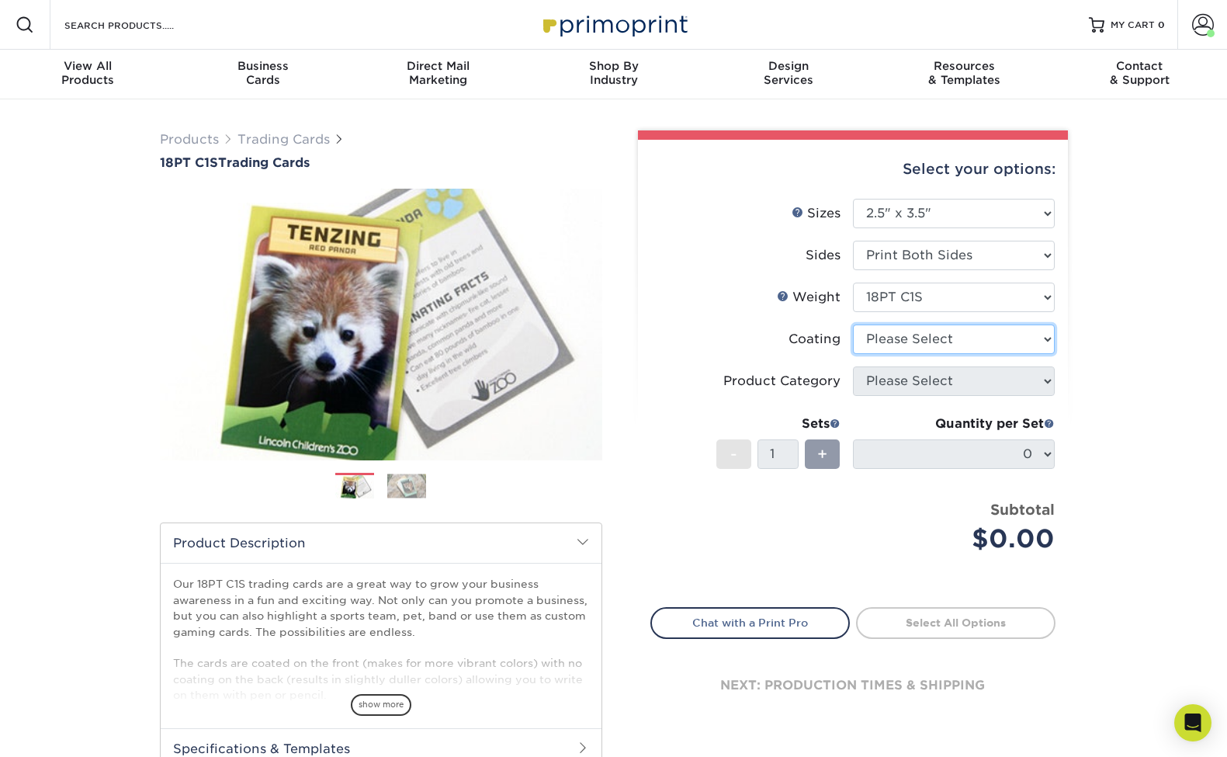
select select "1e8116af-acfc-44b1-83dc-8181aa338834"
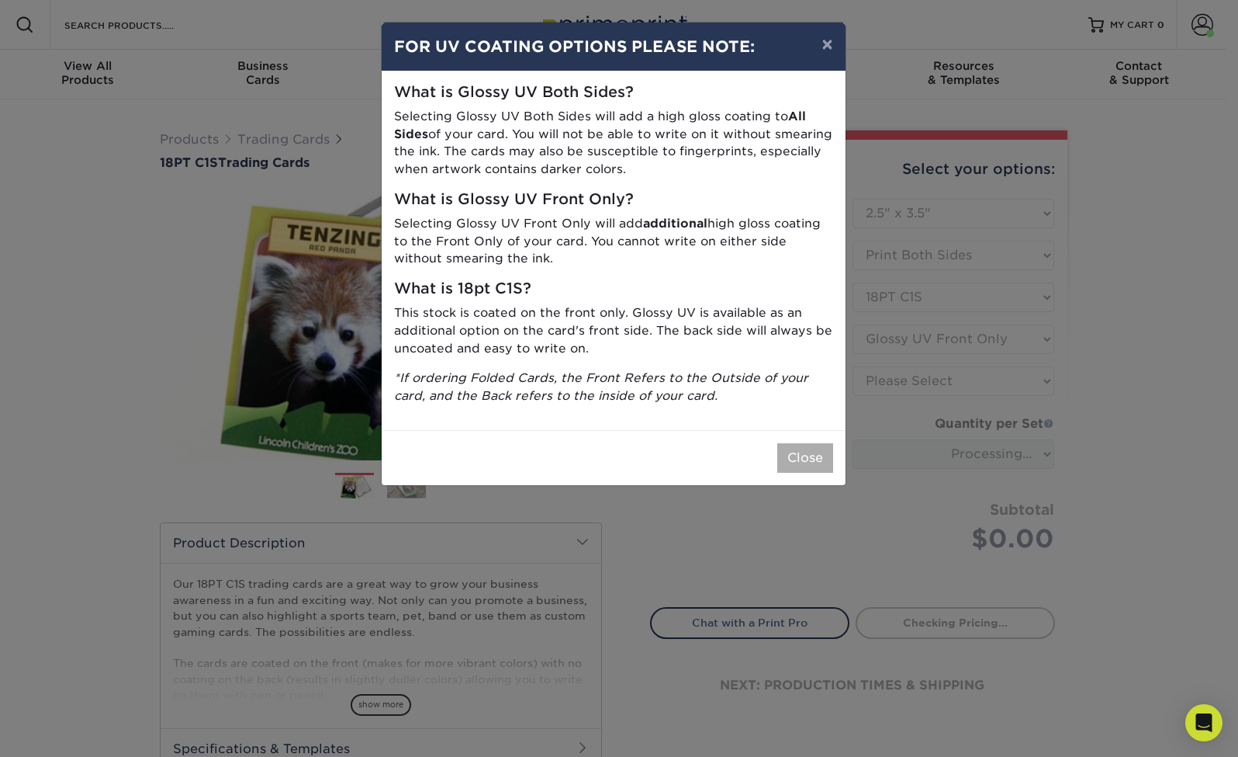
click at [793, 443] on button "Close" at bounding box center [806, 457] width 56 height 29
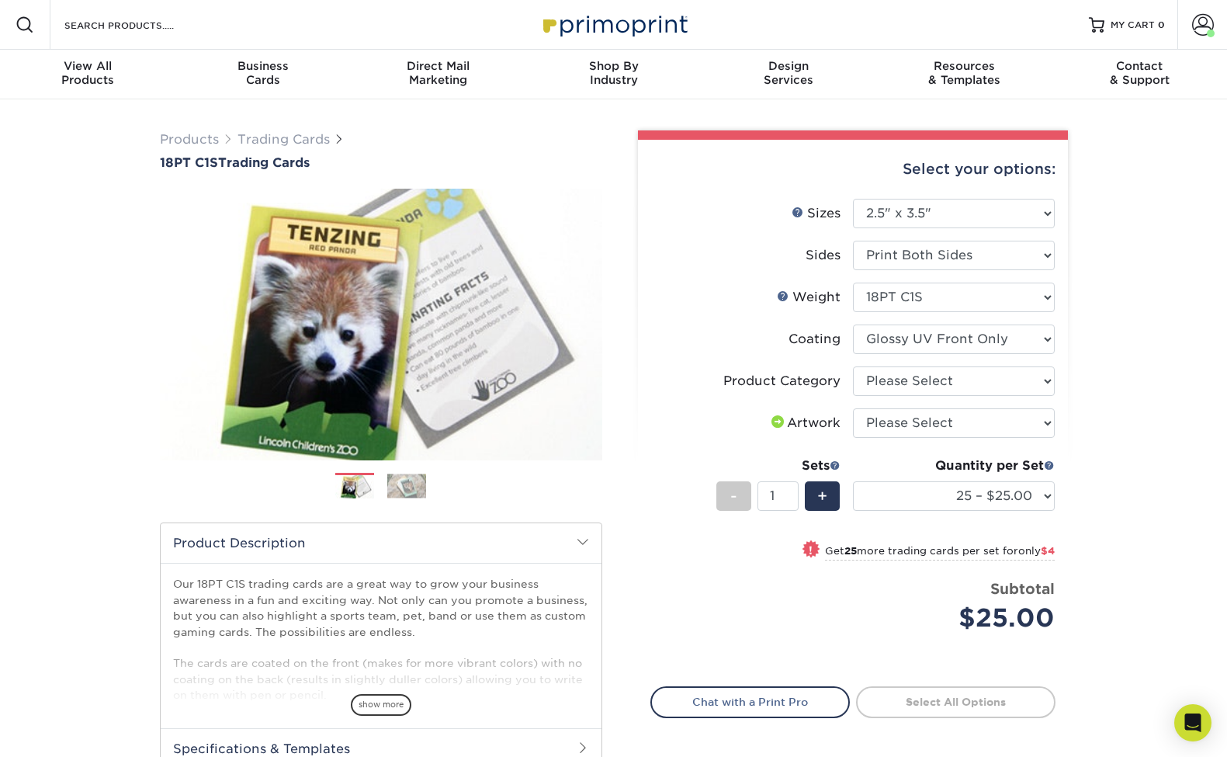
click at [1045, 399] on li "Product Category Please Select Trading Cards" at bounding box center [852, 387] width 403 height 42
select select "c2f9bce9-36c2-409d-b101-c29d9d031e18"
click at [1055, 427] on div "Select your options: Sizes Help Sizes Please Select 2.5" x 3.5" Sides Please Se…" at bounding box center [853, 482] width 430 height 684
select select "upload"
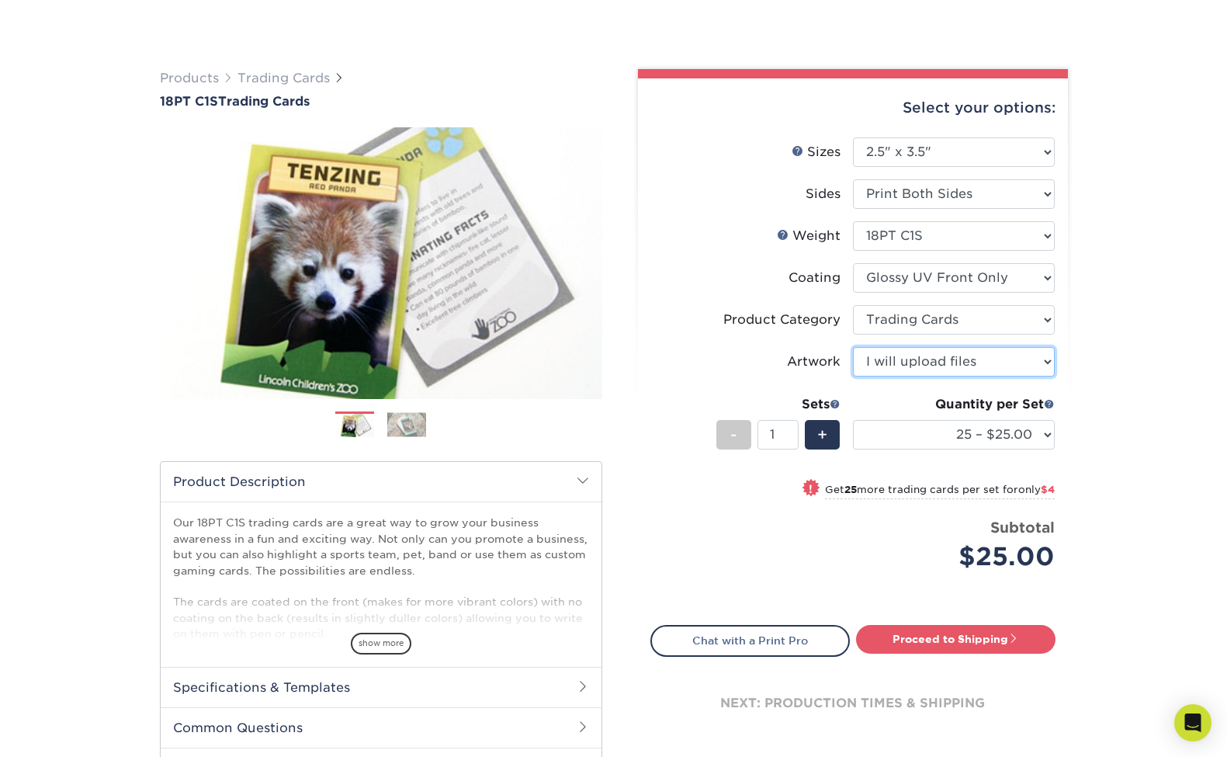
scroll to position [134, 0]
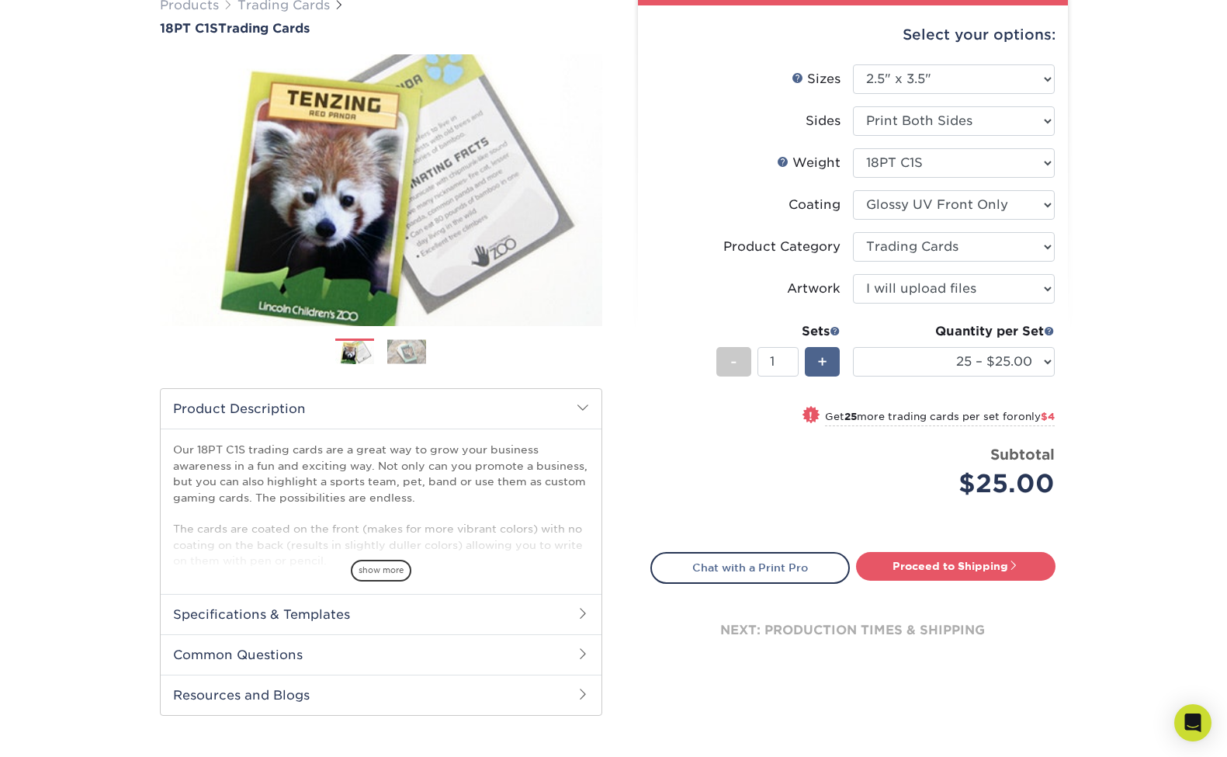
click at [826, 365] on span "+" at bounding box center [822, 361] width 10 height 23
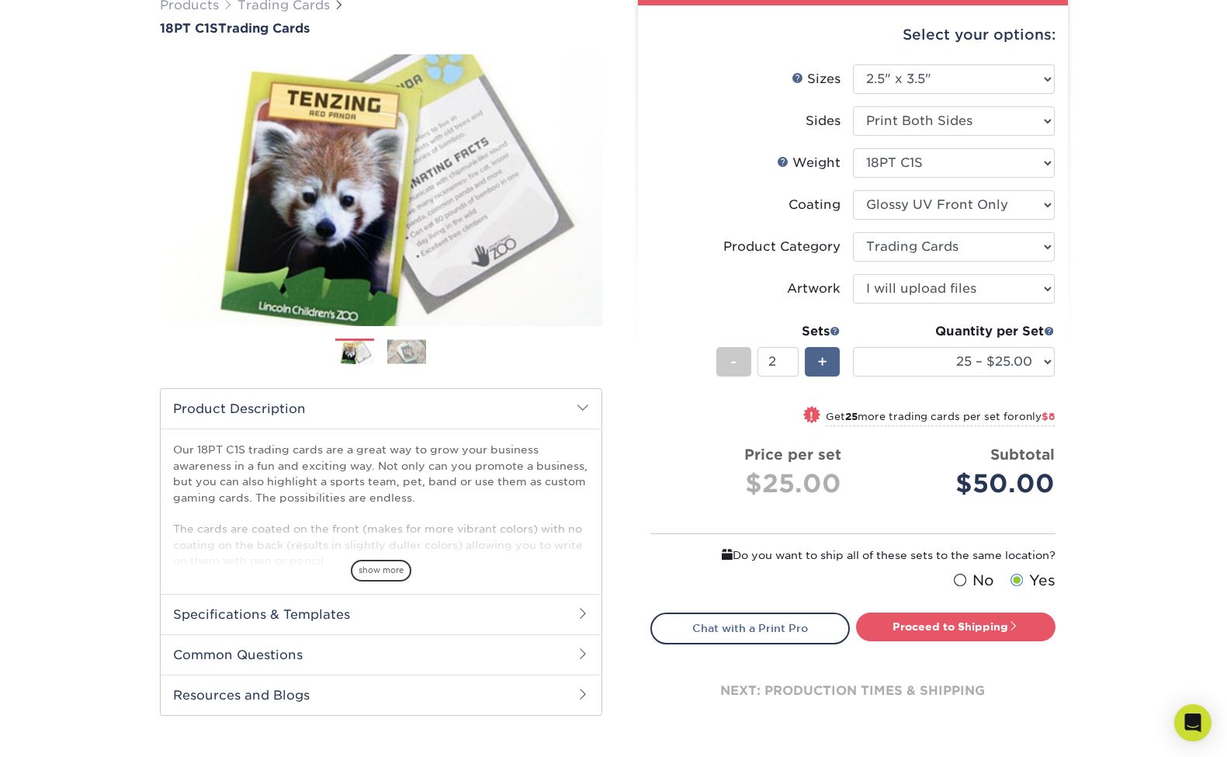
click at [826, 365] on span "+" at bounding box center [822, 361] width 10 height 23
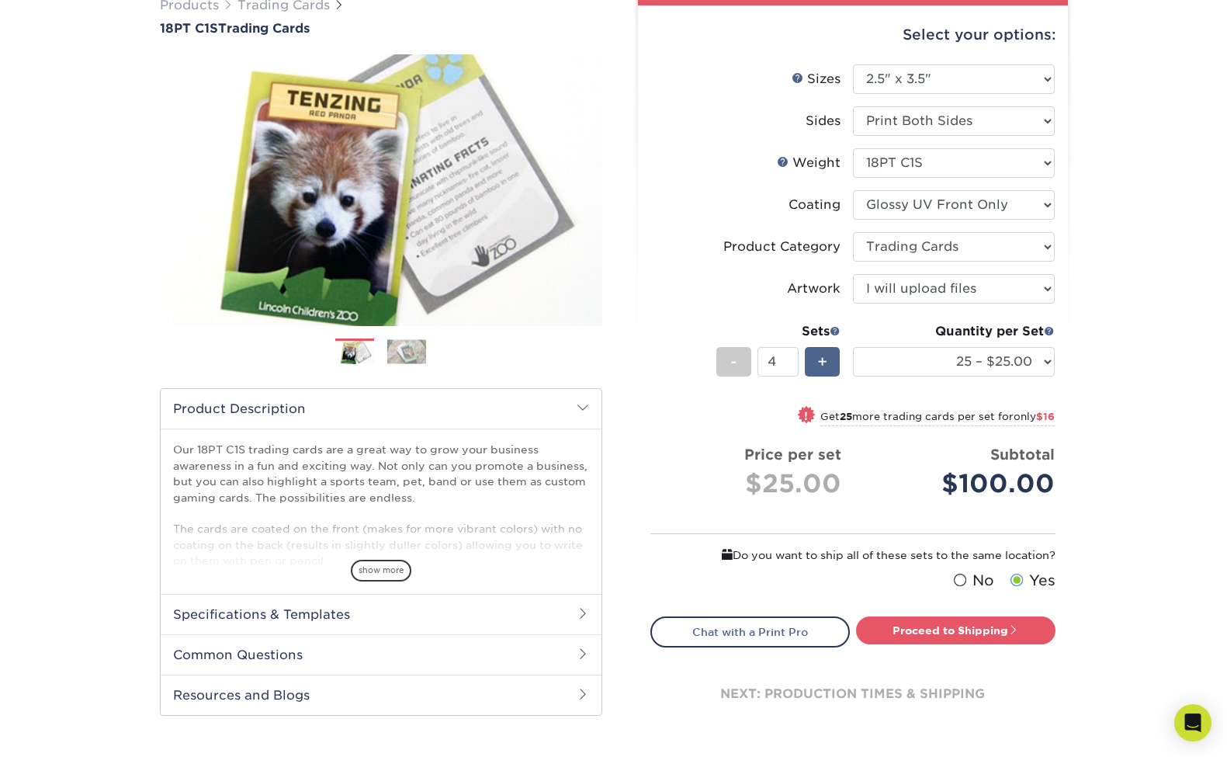
click at [826, 365] on span "+" at bounding box center [822, 361] width 10 height 23
type input "8"
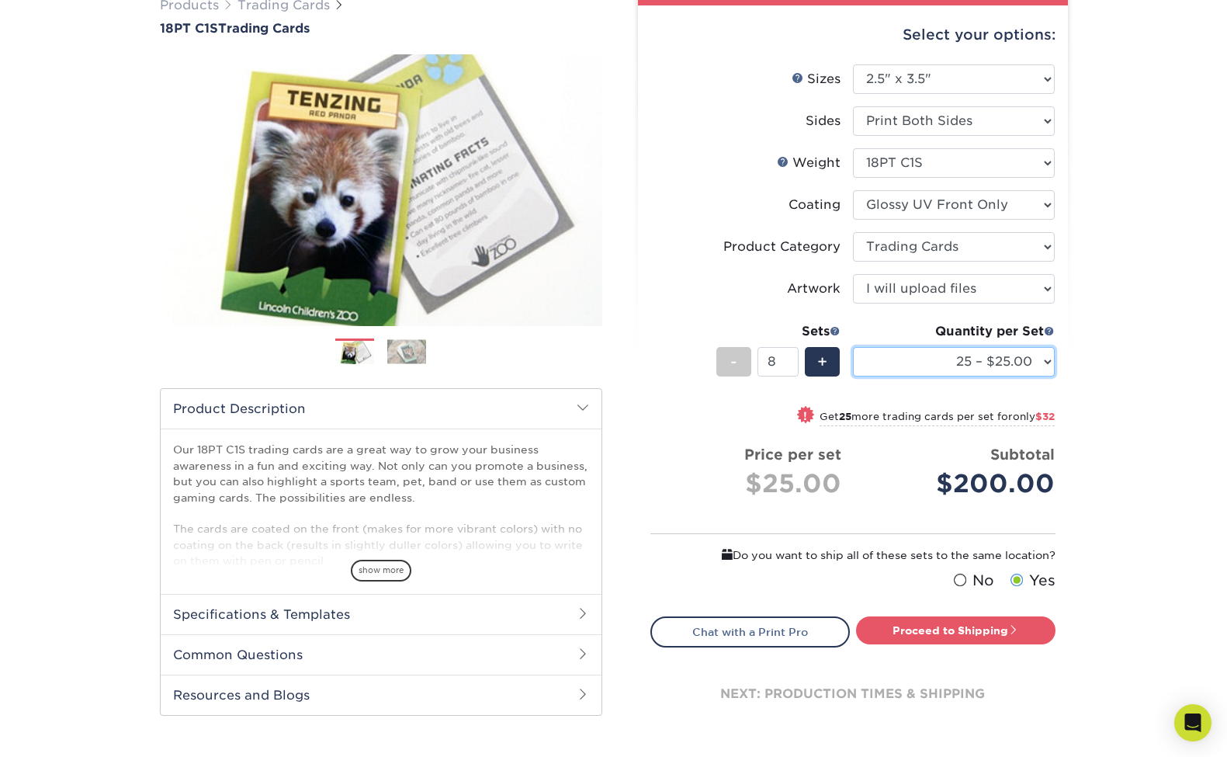
select select "50 – $29.00"
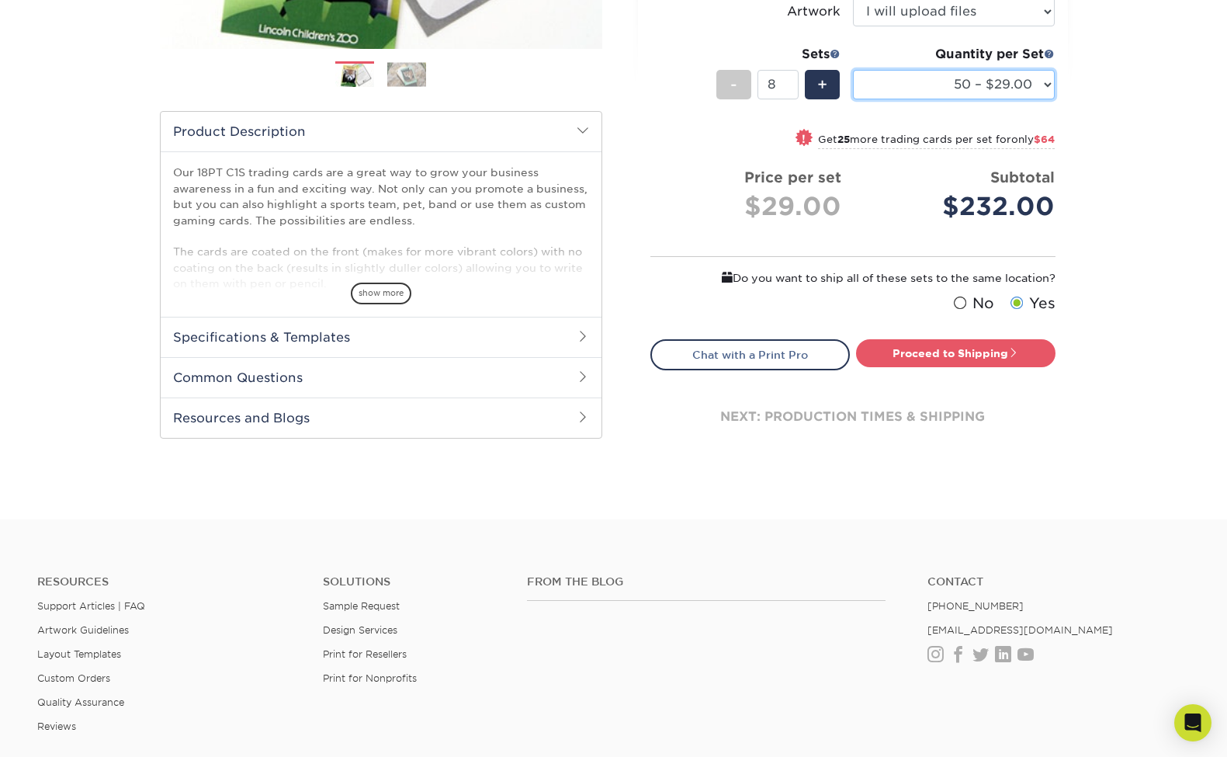
scroll to position [421, 0]
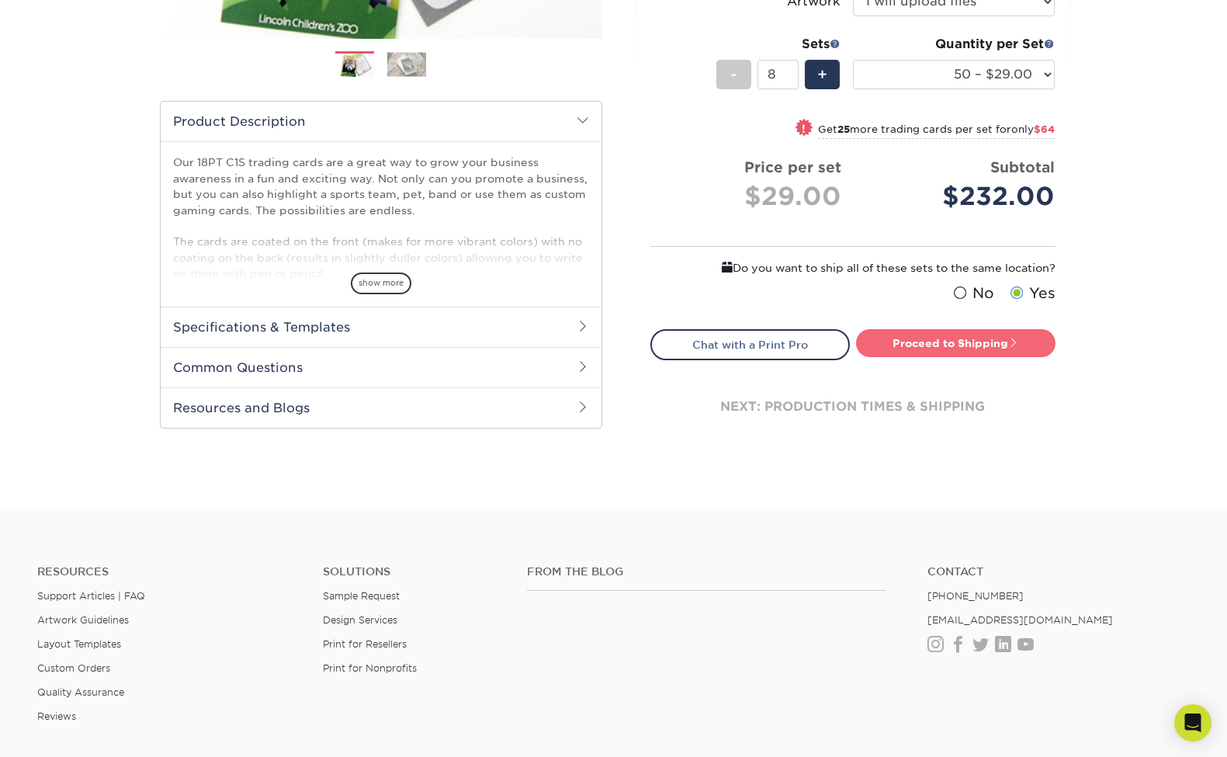
click at [975, 347] on link "Proceed to Shipping" at bounding box center [955, 343] width 199 height 28
type input "Set 1"
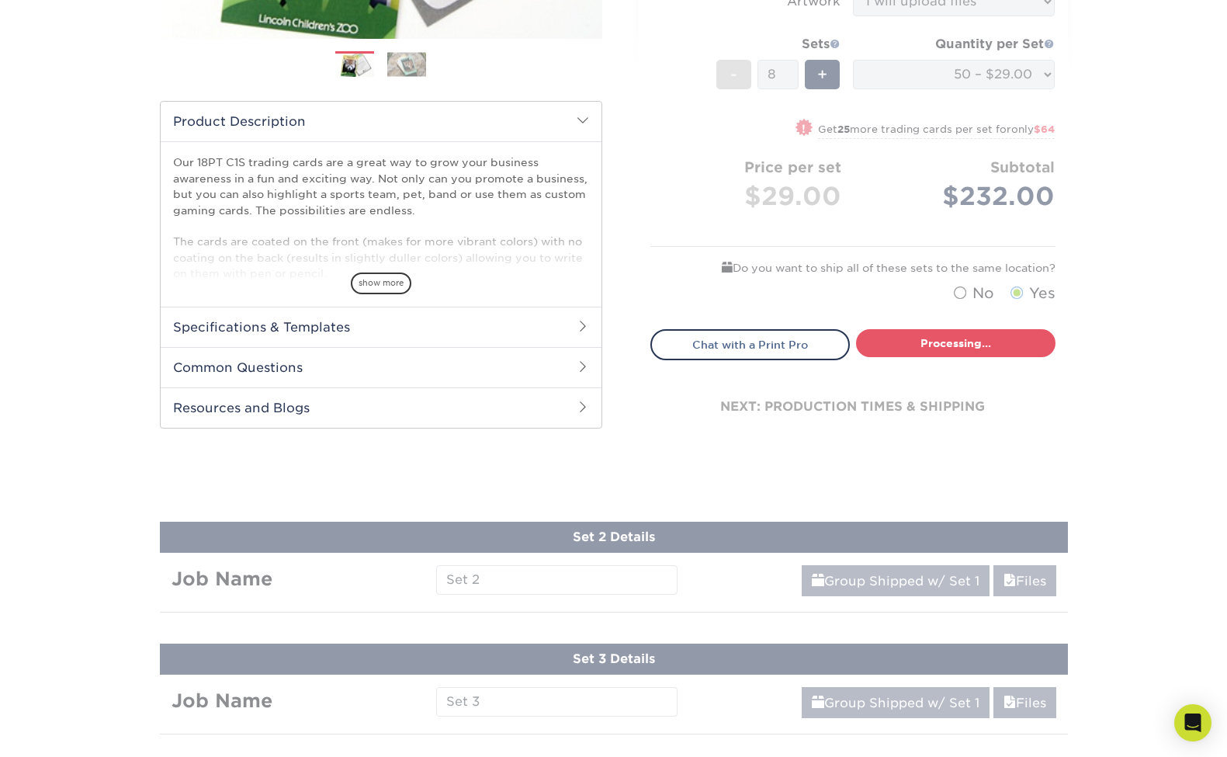
select select "43eb4afa-628e-487b-adac-7598d371c1af"
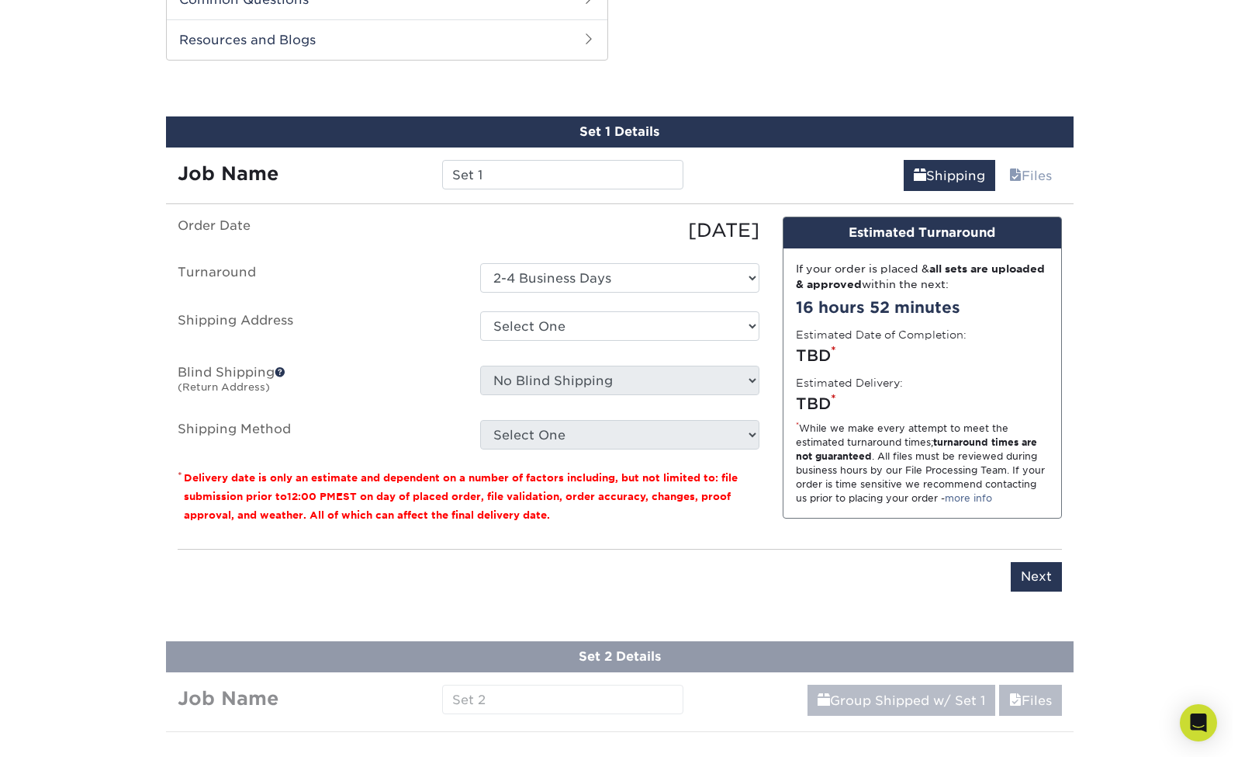
scroll to position [790, 0]
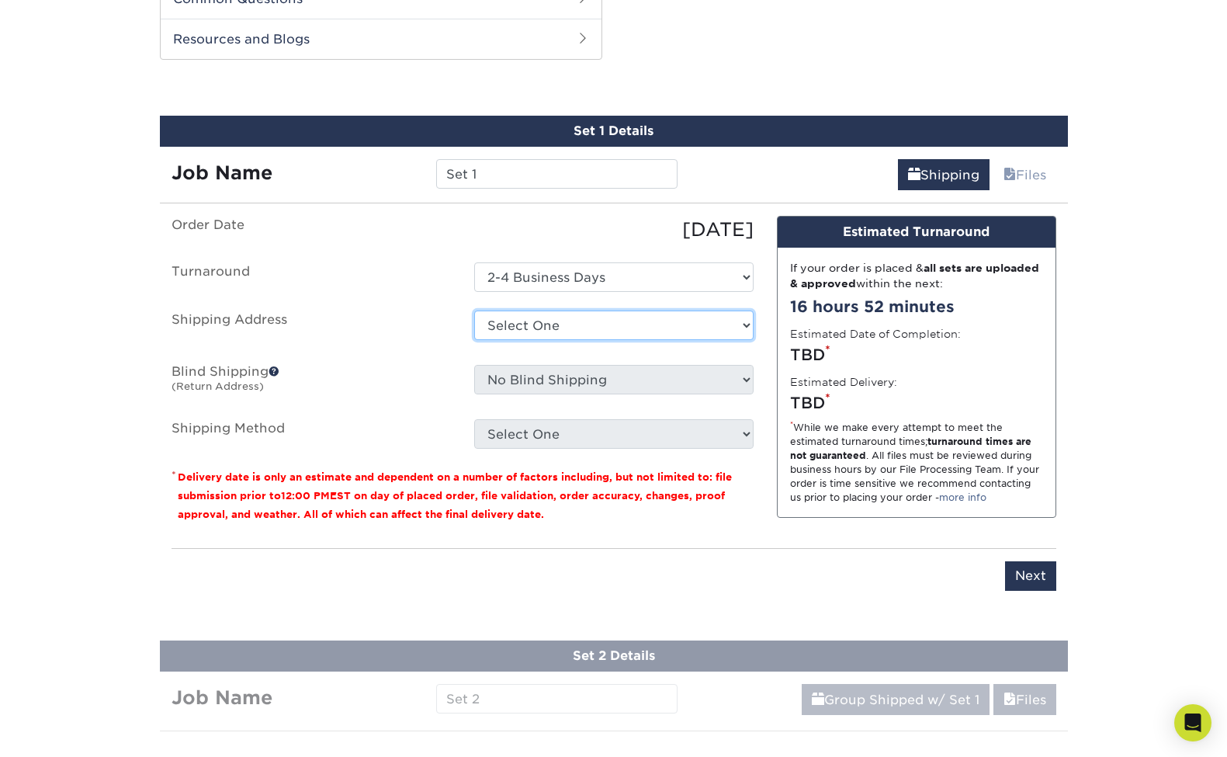
select select "newaddress"
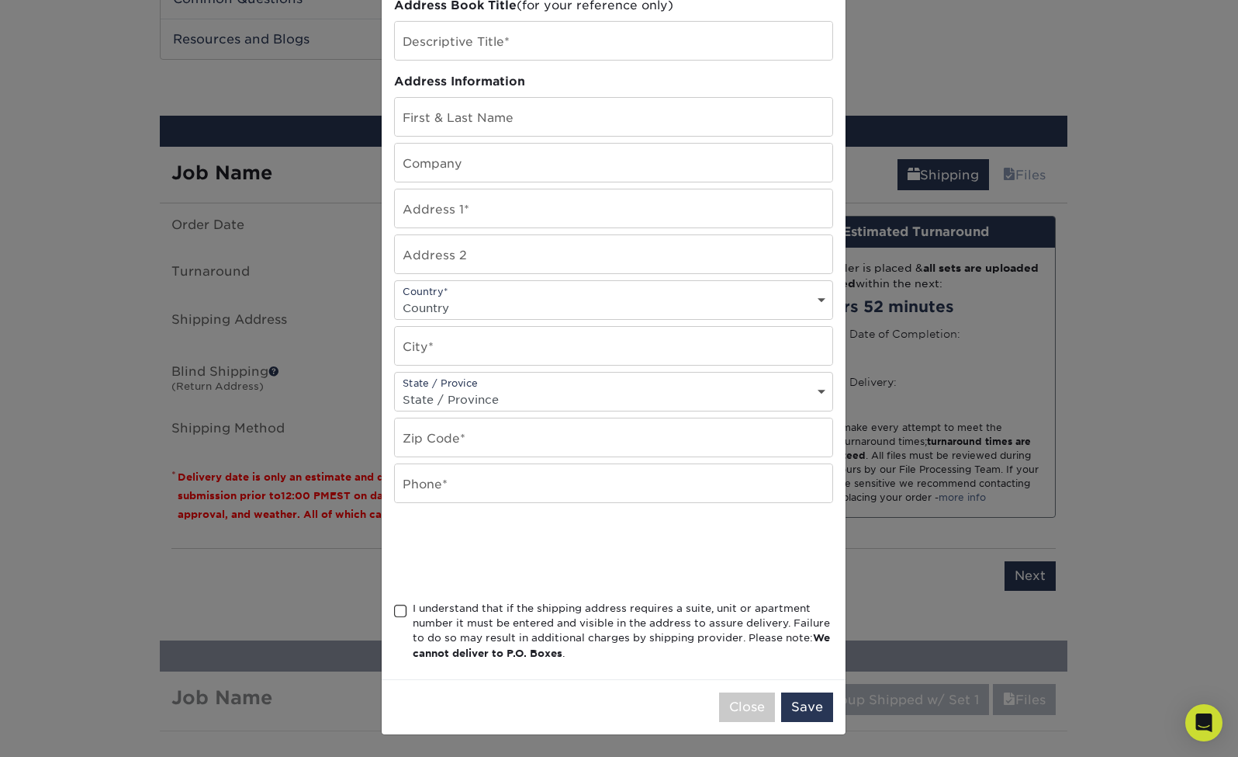
scroll to position [0, 0]
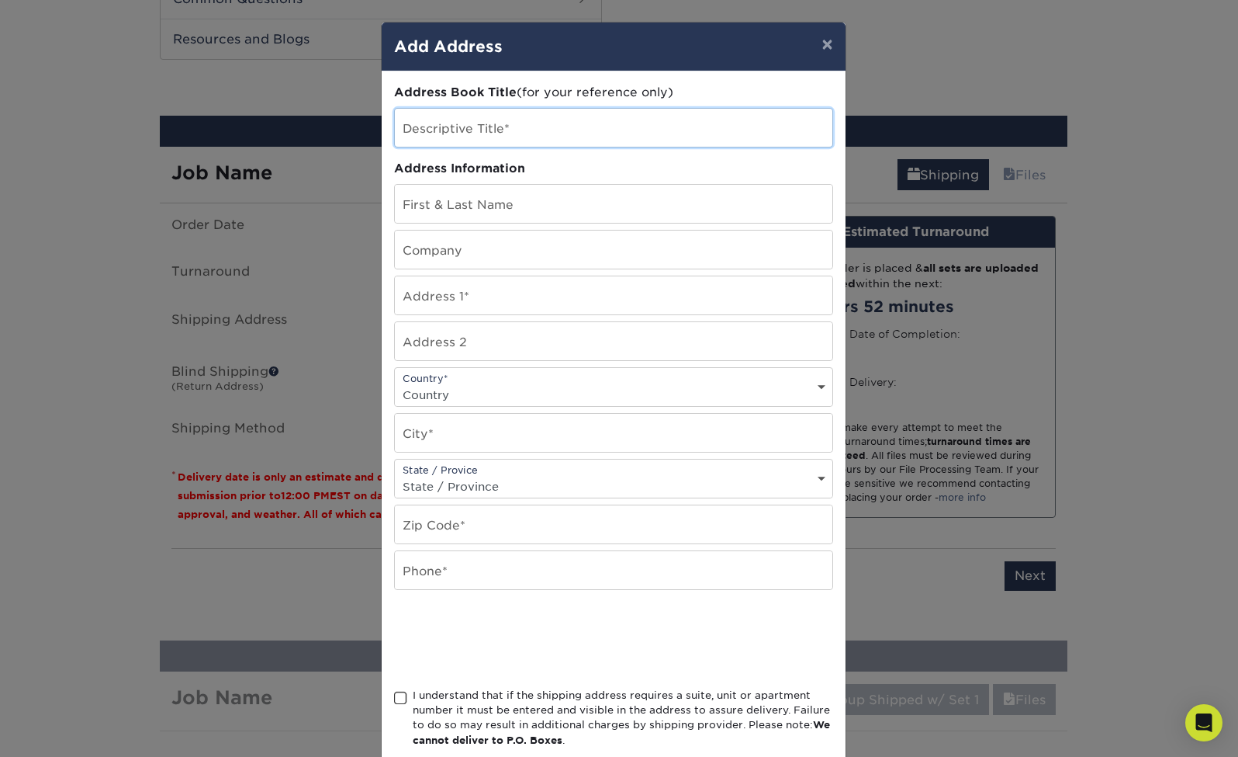
click at [511, 137] on input "text" at bounding box center [614, 128] width 438 height 38
type input "home"
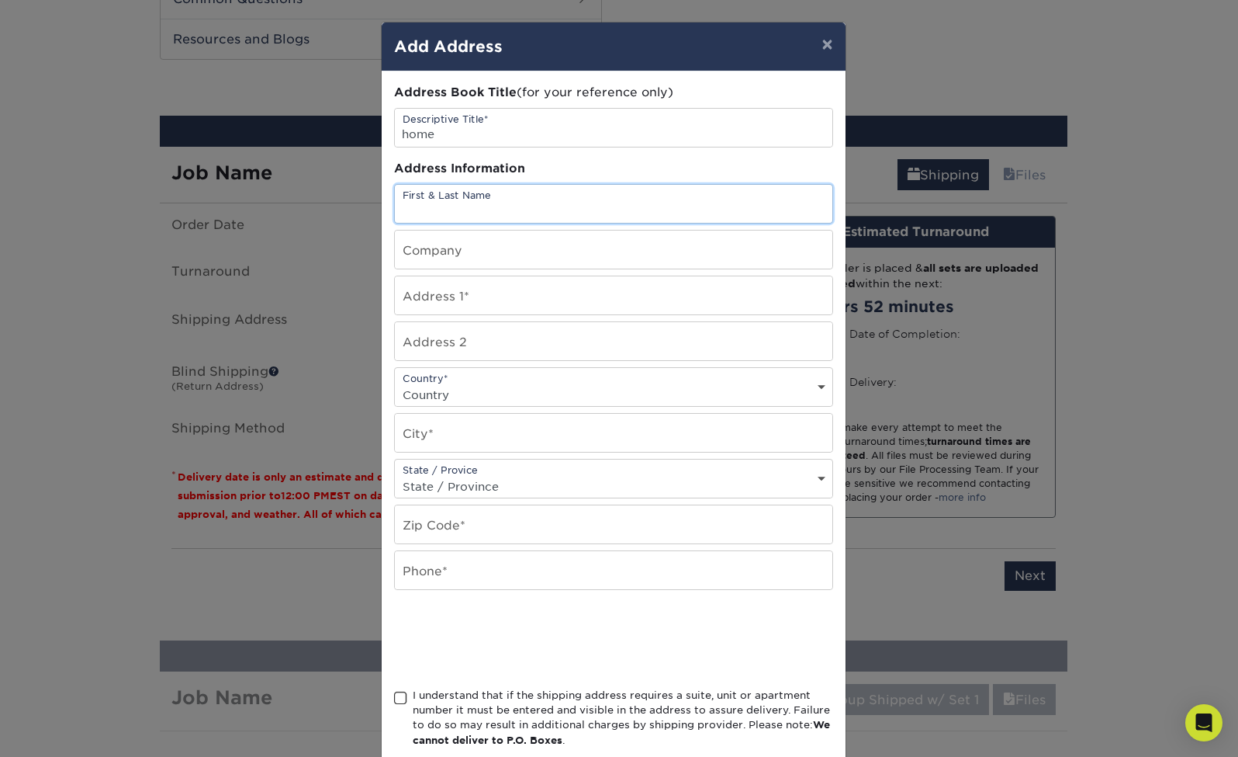
click at [809, 211] on input "text" at bounding box center [614, 204] width 438 height 38
type input "Matias"
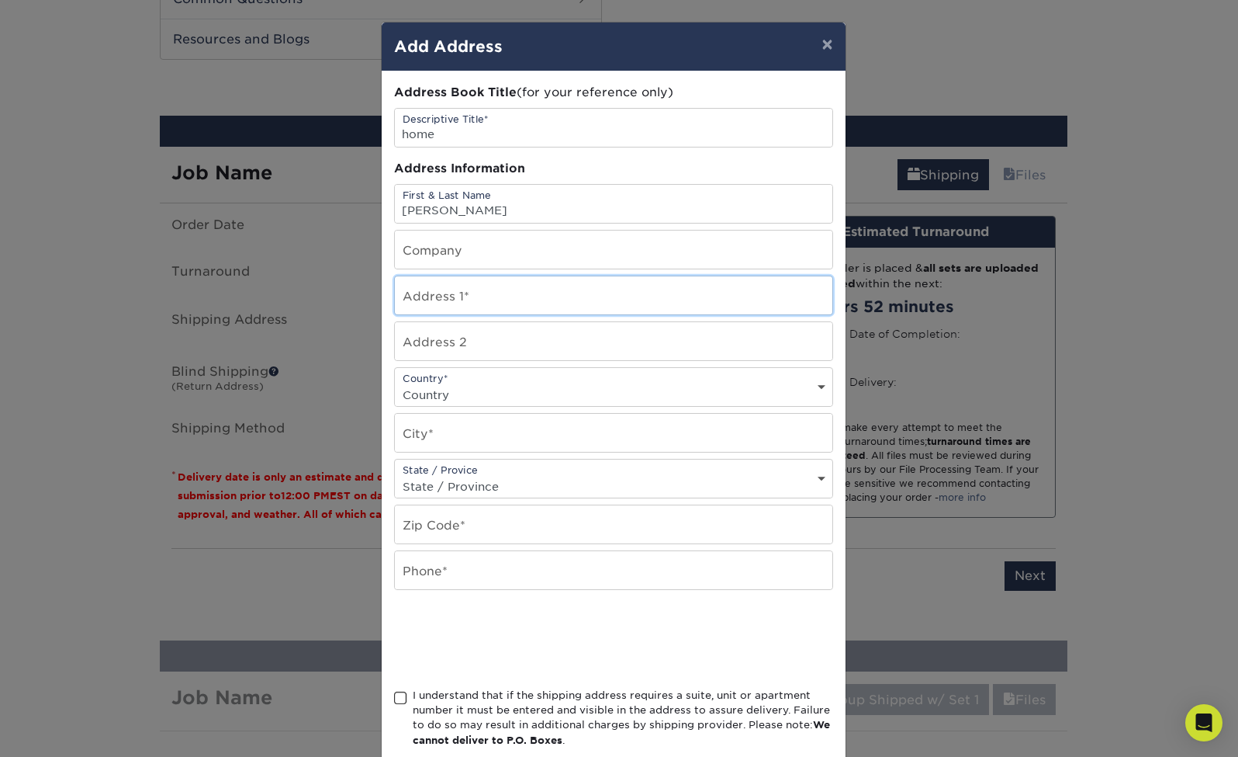
type input "37 Prospect St"
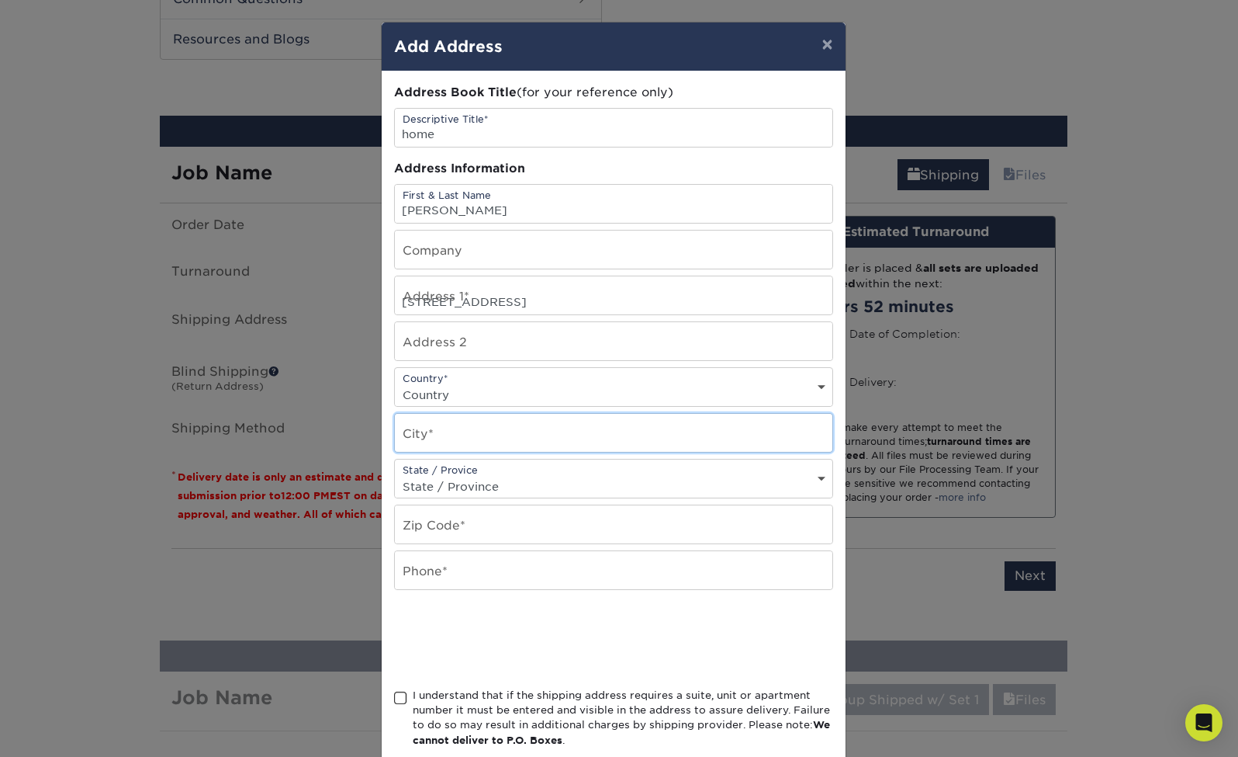
type input "Ansonia"
select select "CT"
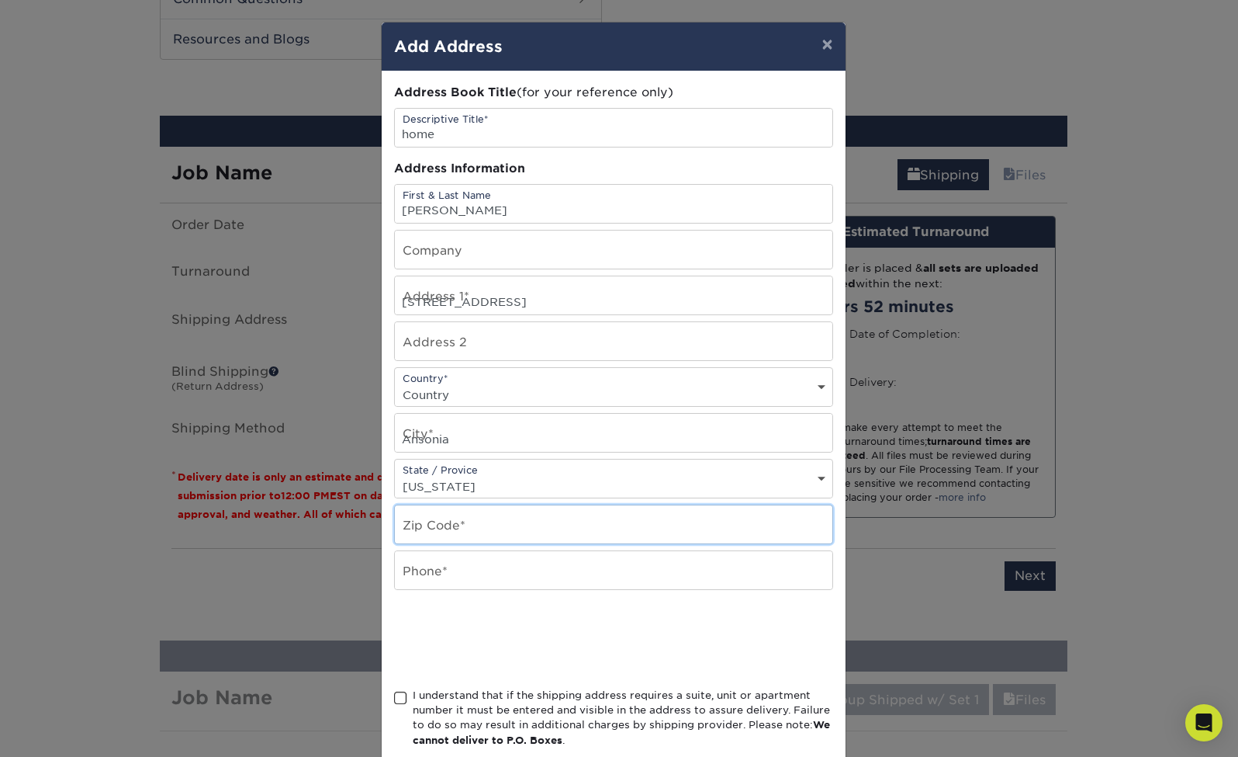
type input "06401"
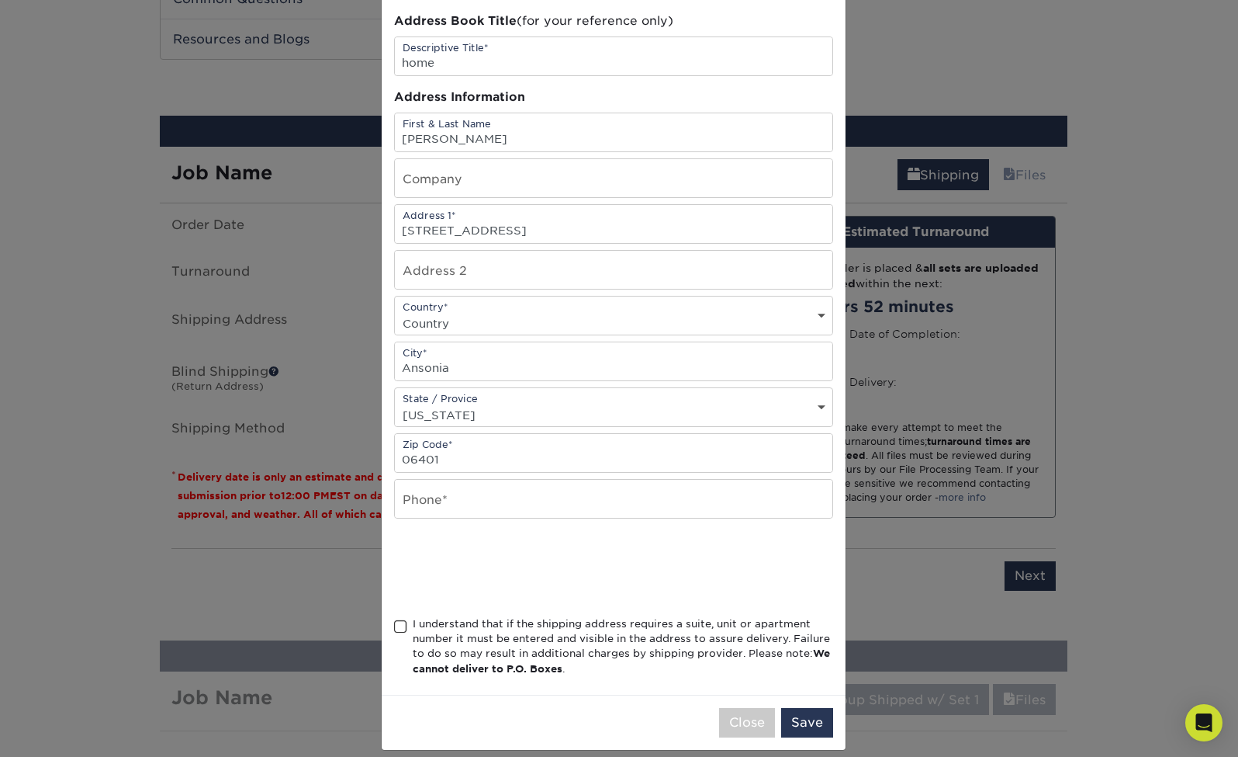
scroll to position [91, 0]
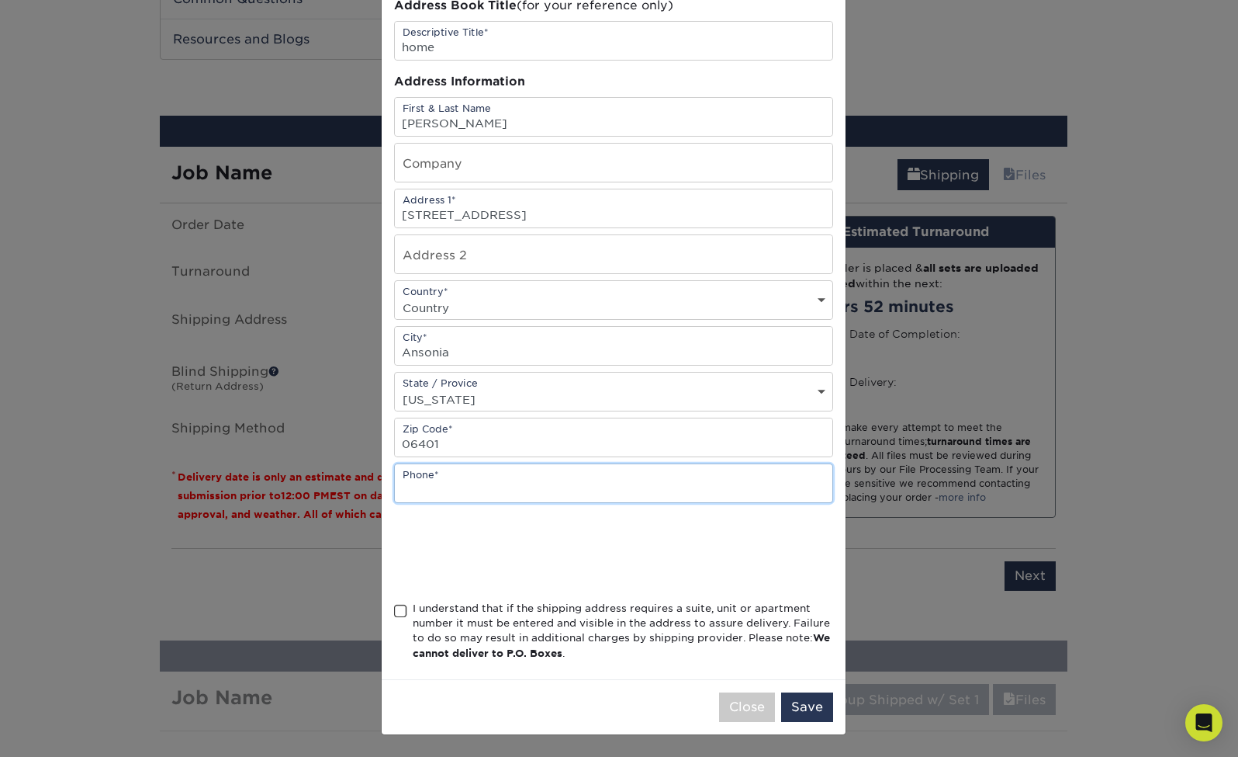
click at [811, 491] on input "text" at bounding box center [614, 483] width 438 height 38
type input "3472478677"
click at [395, 611] on span at bounding box center [400, 611] width 13 height 15
click at [0, 0] on input "I understand that if the shipping address requires a suite, unit or apartment n…" at bounding box center [0, 0] width 0 height 0
click at [801, 707] on button "Save" at bounding box center [807, 706] width 52 height 29
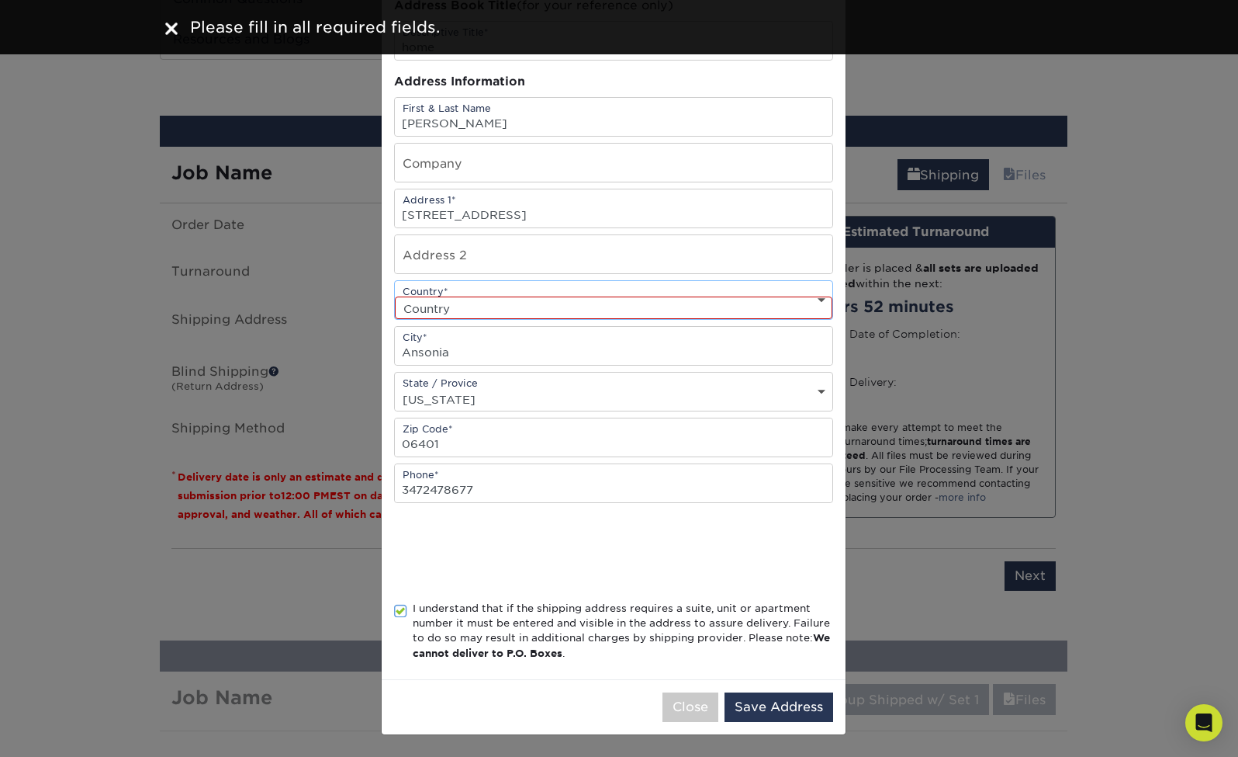
select select "US"
click at [771, 701] on button "Save Address" at bounding box center [779, 706] width 109 height 29
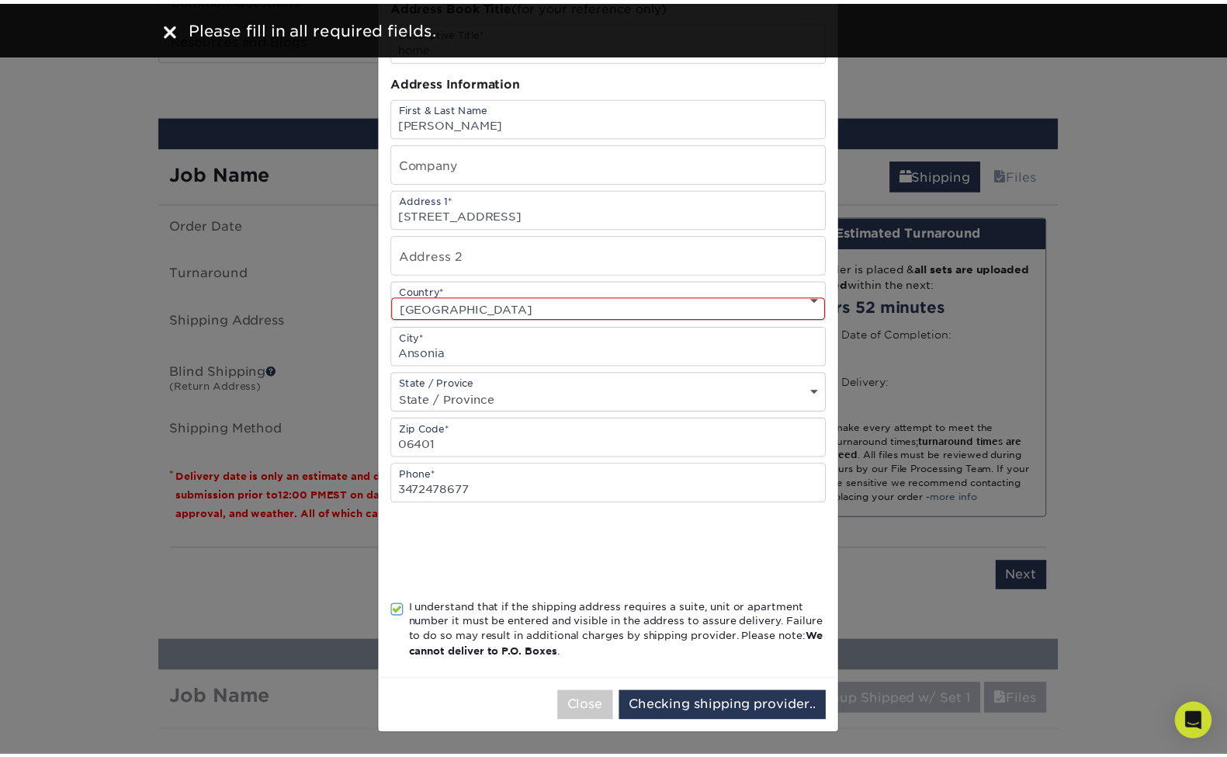
scroll to position [0, 0]
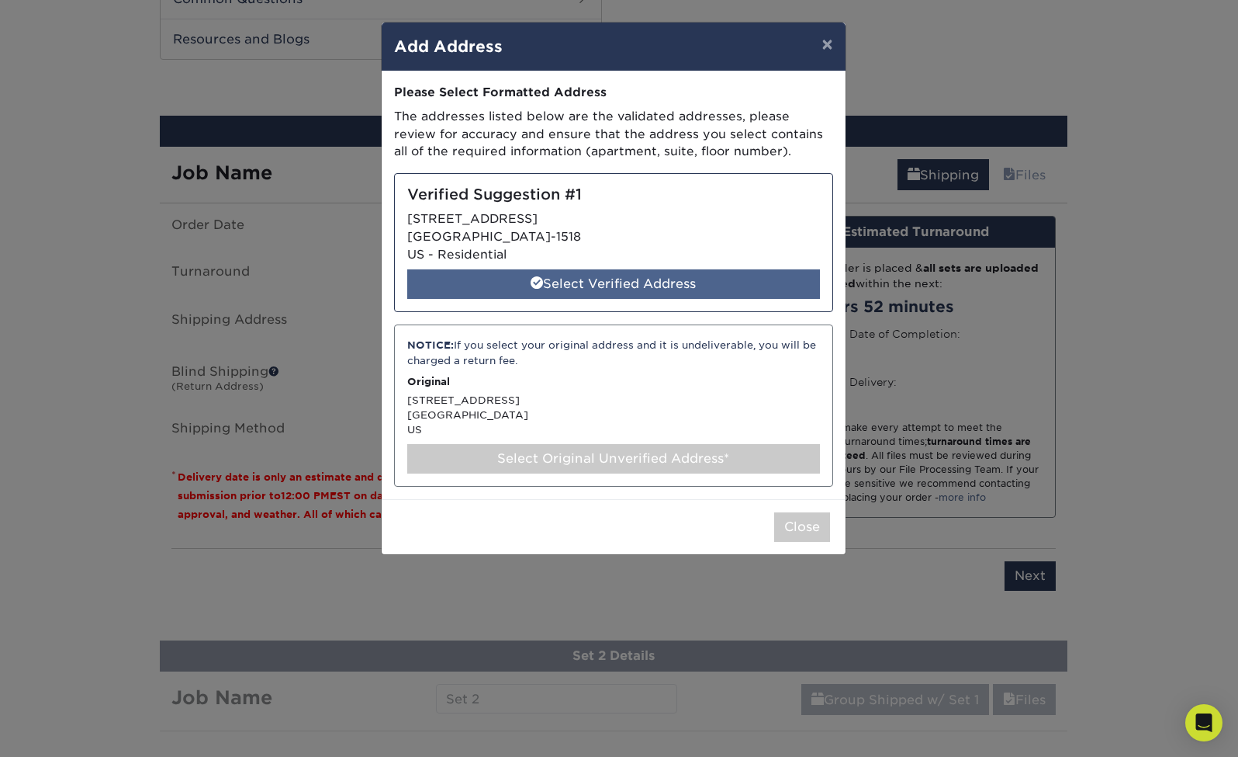
click at [645, 282] on div "Select Verified Address" at bounding box center [613, 283] width 413 height 29
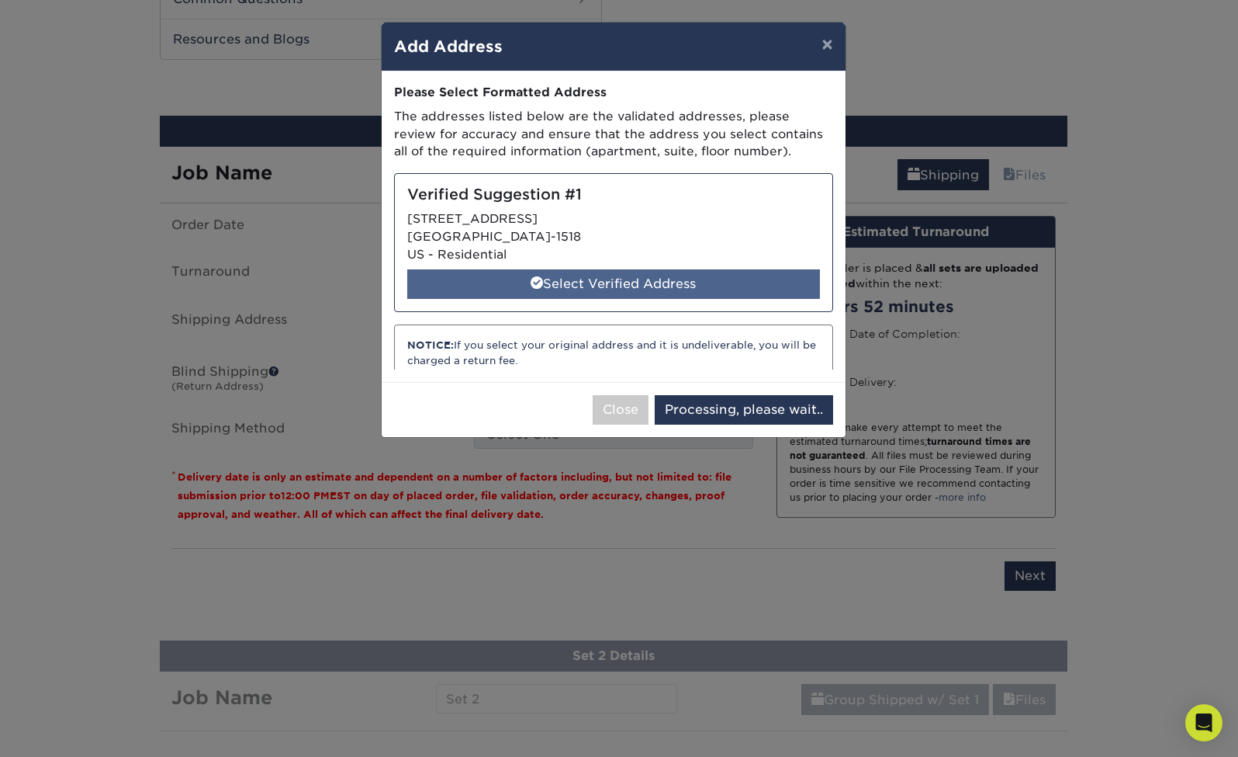
select select "284971"
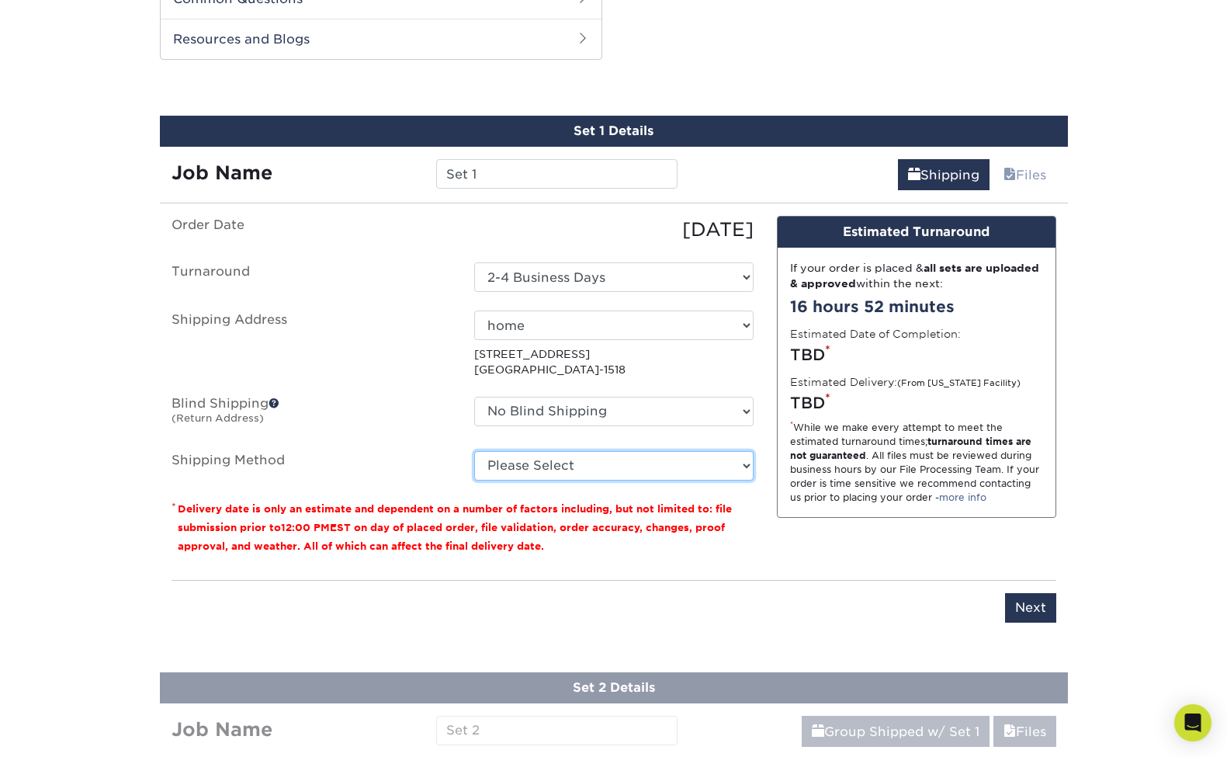
select select "03"
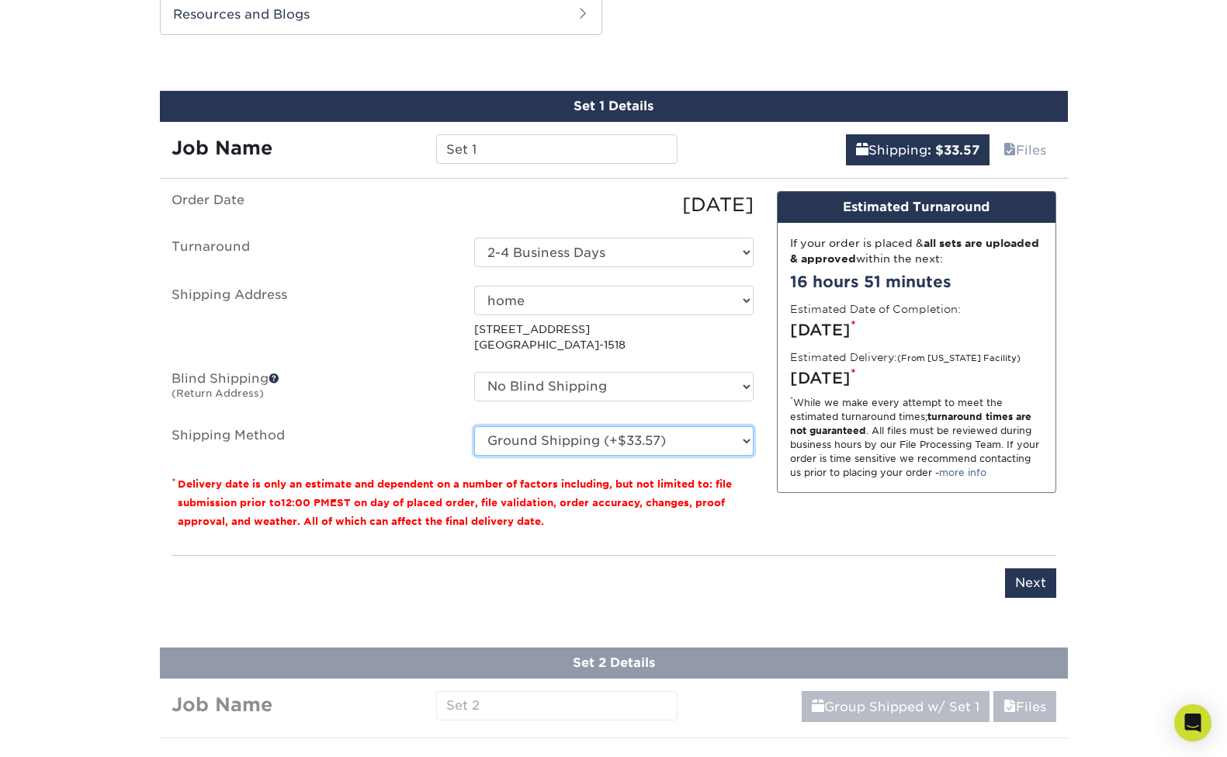
scroll to position [895, 0]
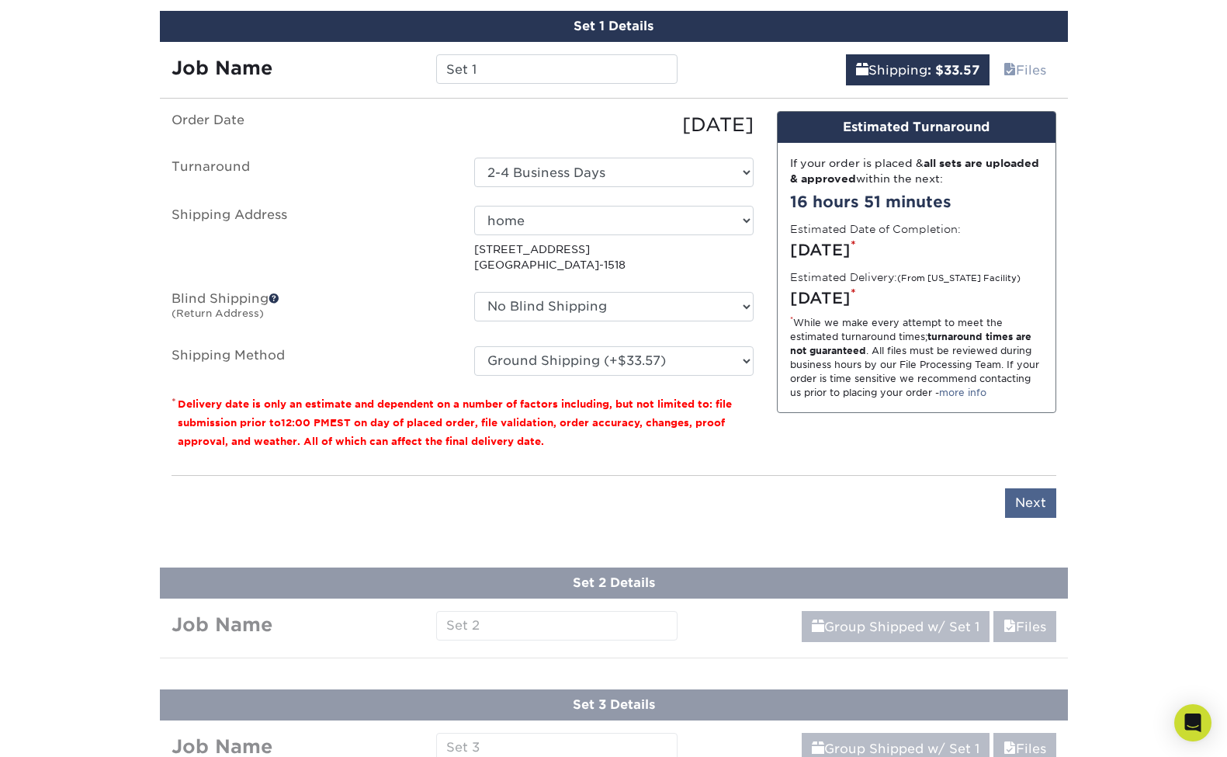
click at [1036, 506] on input "Next" at bounding box center [1030, 502] width 51 height 29
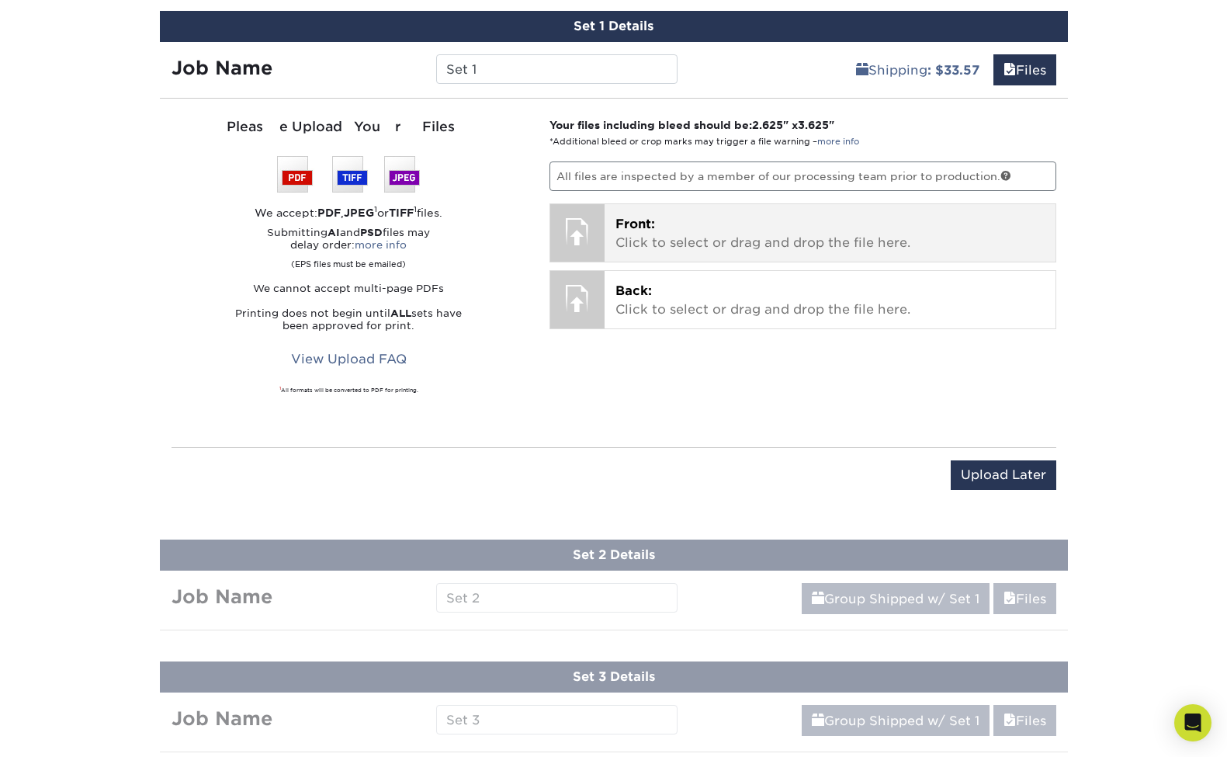
click at [584, 241] on div at bounding box center [577, 231] width 54 height 54
click at [650, 237] on p "Front: Click to select or drag and drop the file here." at bounding box center [829, 233] width 429 height 37
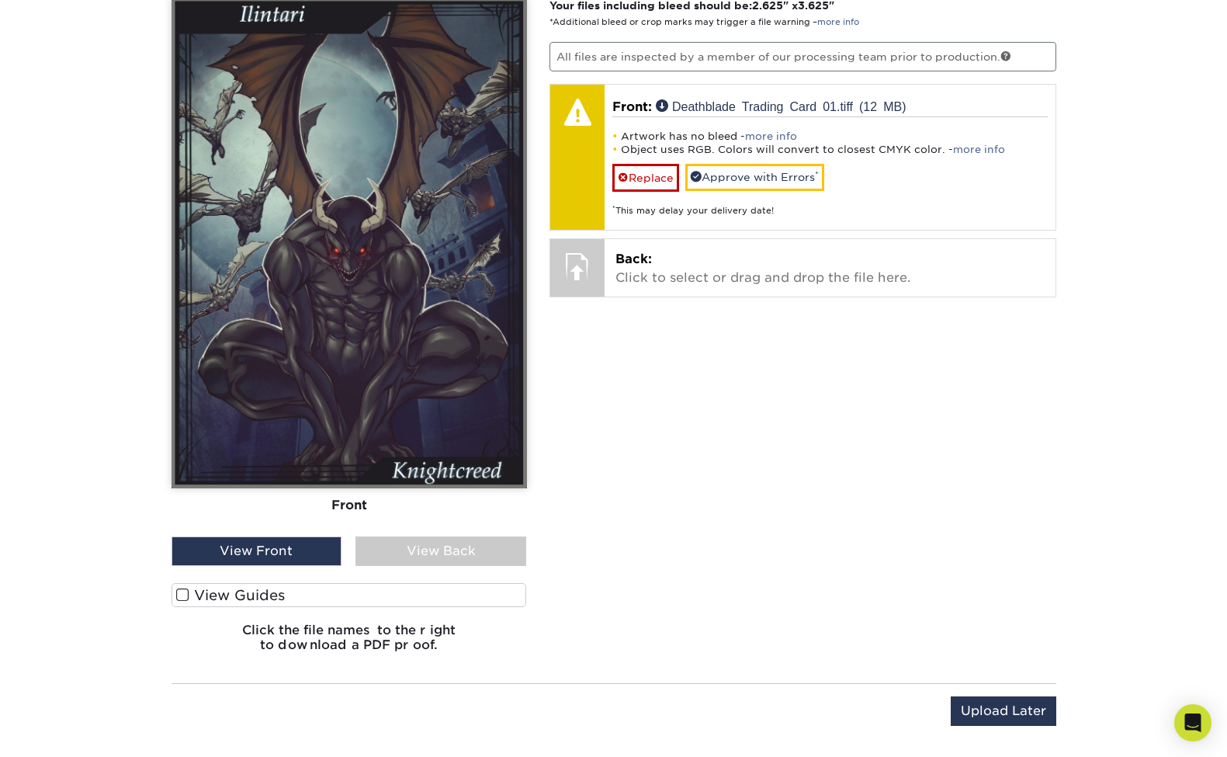
scroll to position [1174, 0]
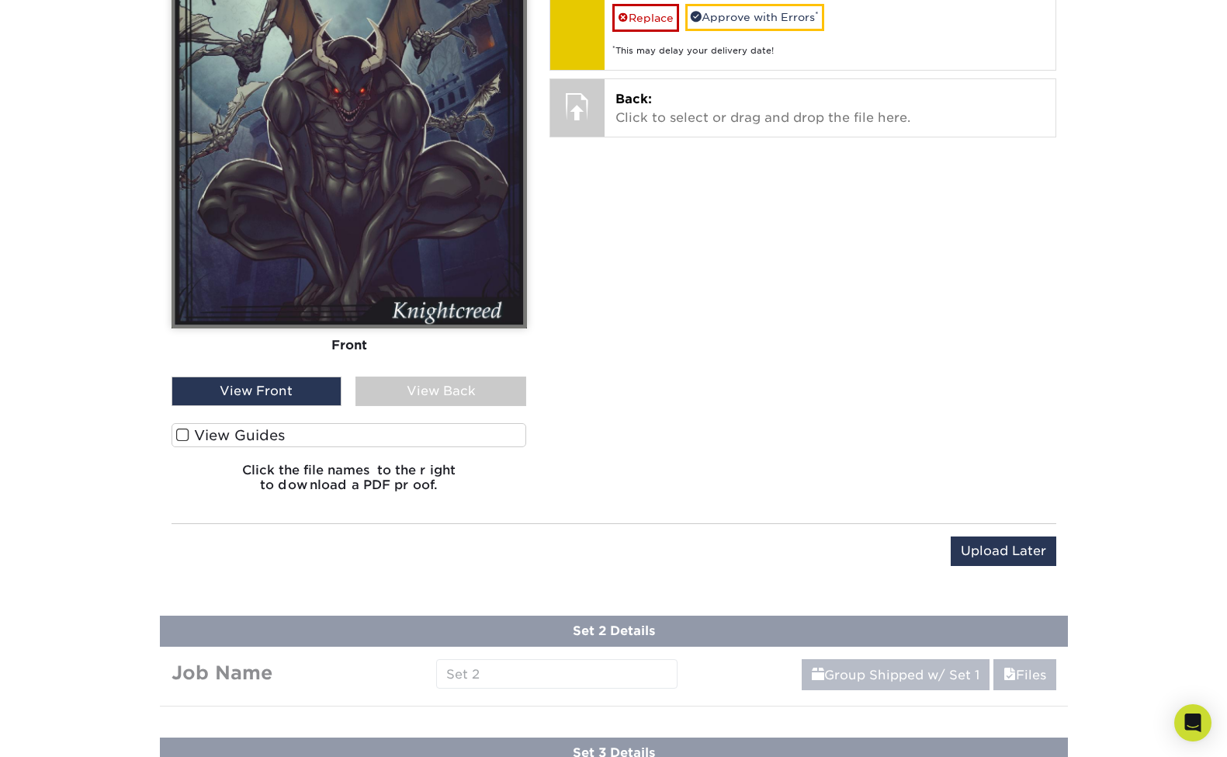
click at [183, 434] on span at bounding box center [182, 435] width 13 height 15
click at [0, 0] on input "View Guides" at bounding box center [0, 0] width 0 height 0
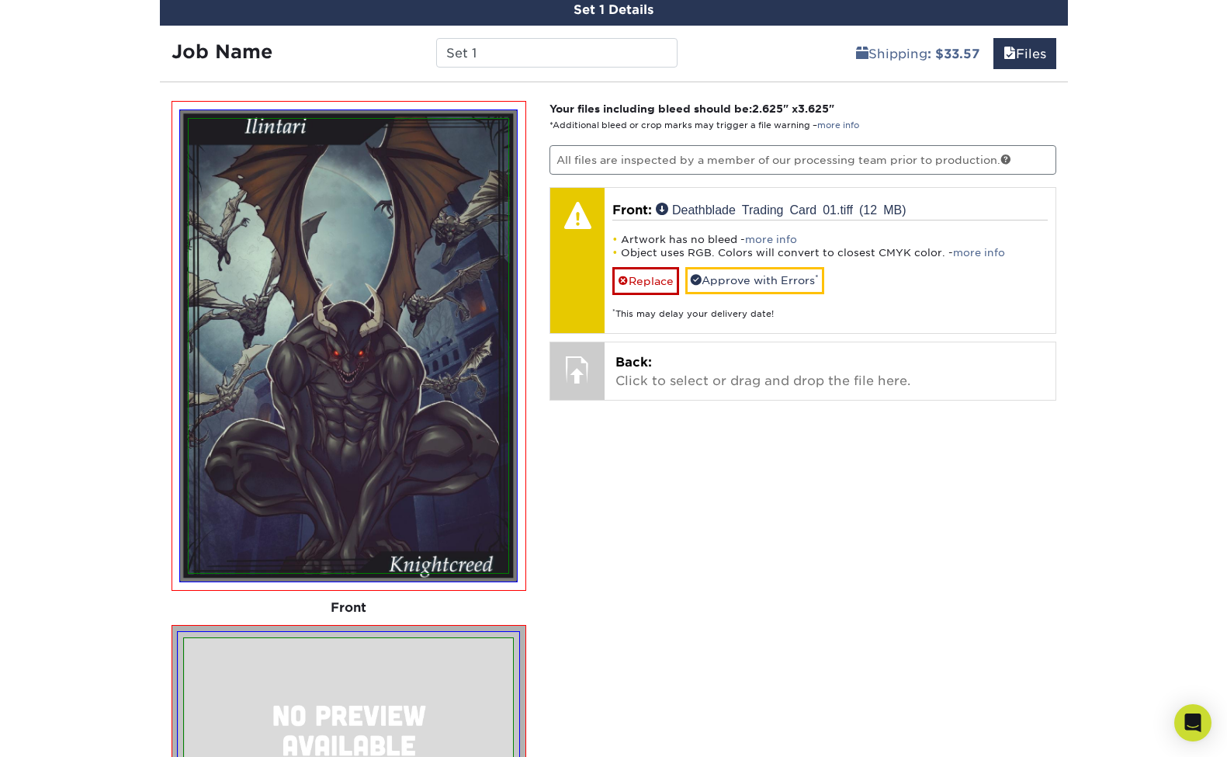
scroll to position [901, 0]
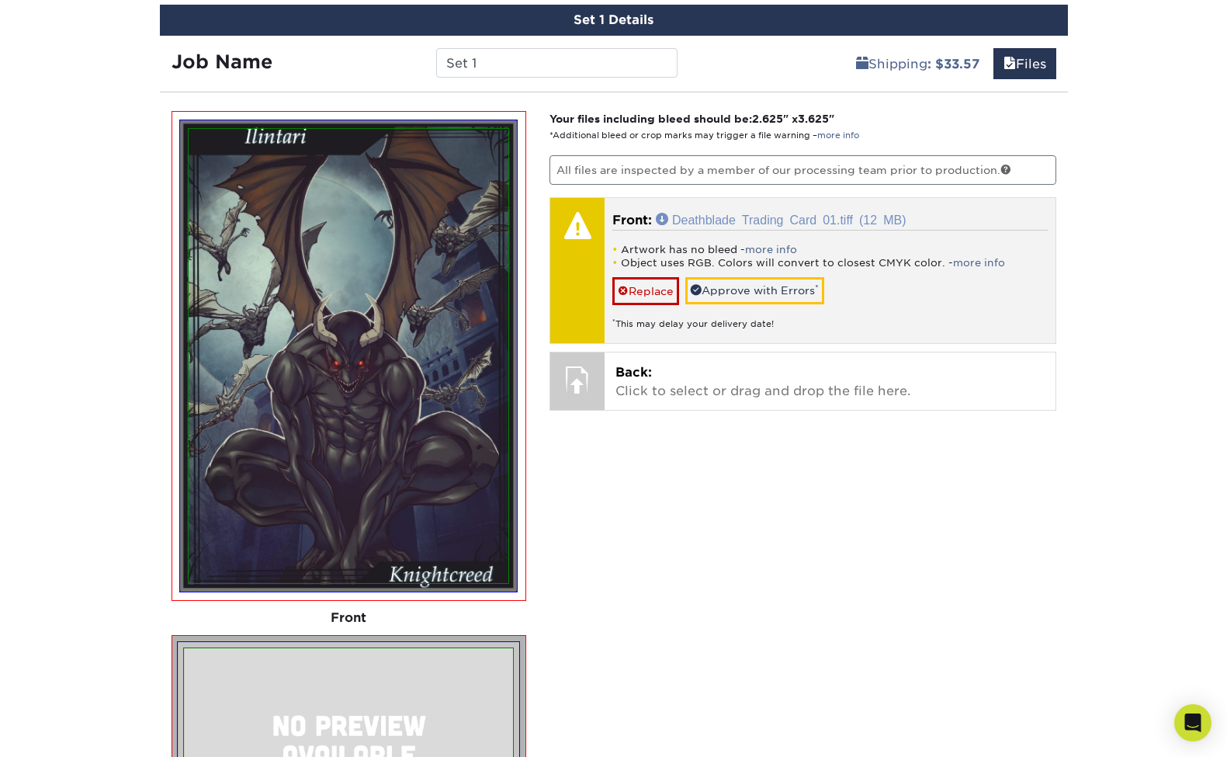
click at [758, 214] on link "Deathblade Trading Card 01.tiff (12 MB)" at bounding box center [781, 219] width 250 height 12
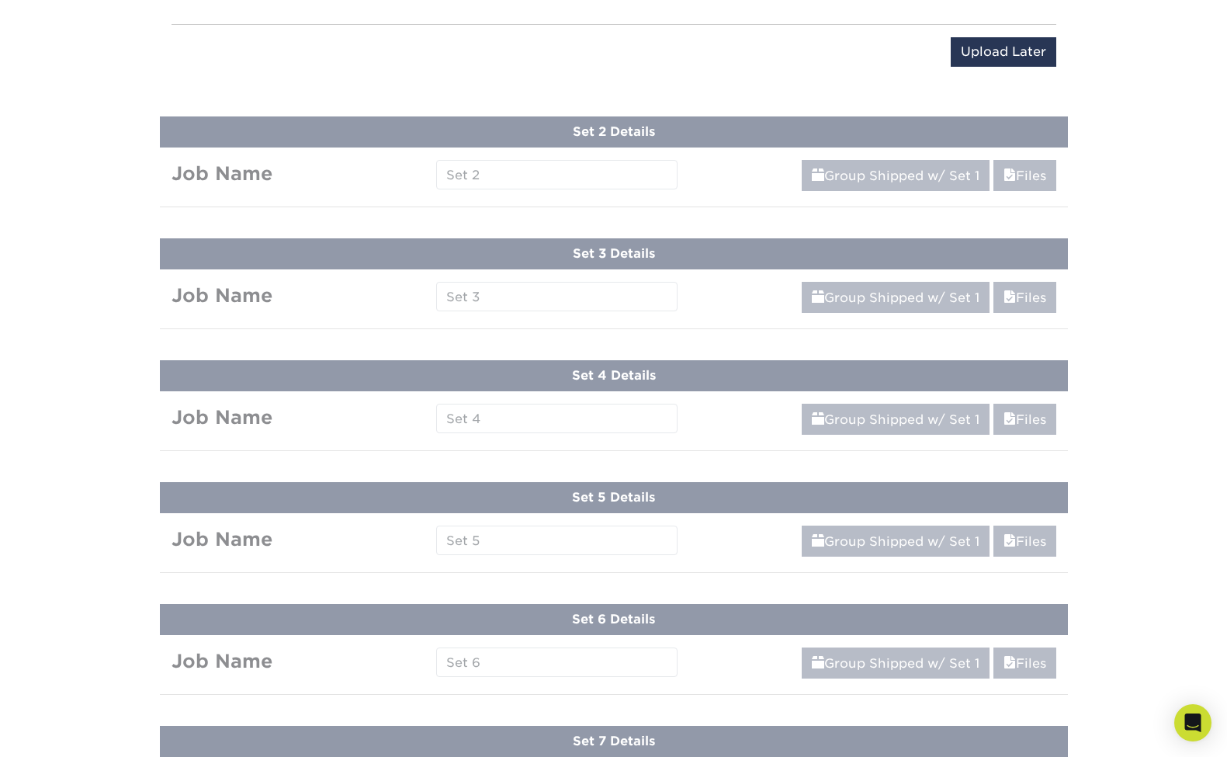
scroll to position [1655, 0]
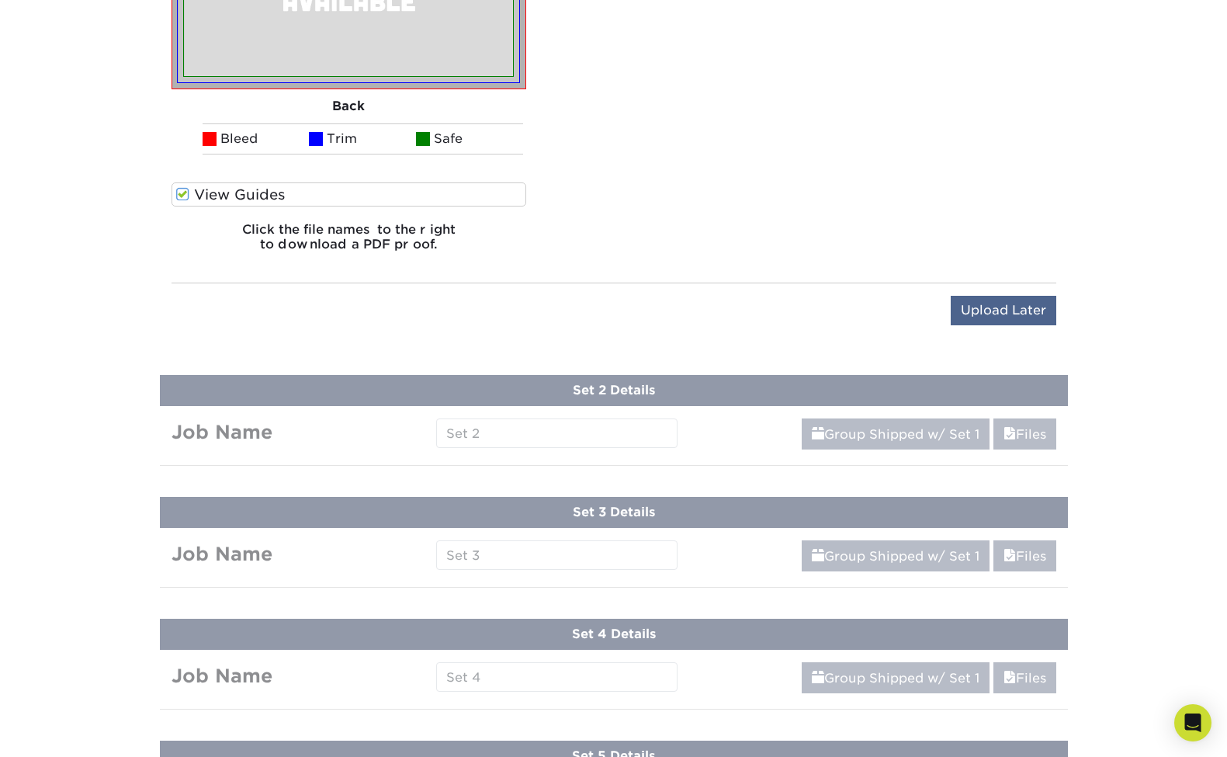
click at [996, 312] on input "Upload Later" at bounding box center [1004, 310] width 106 height 29
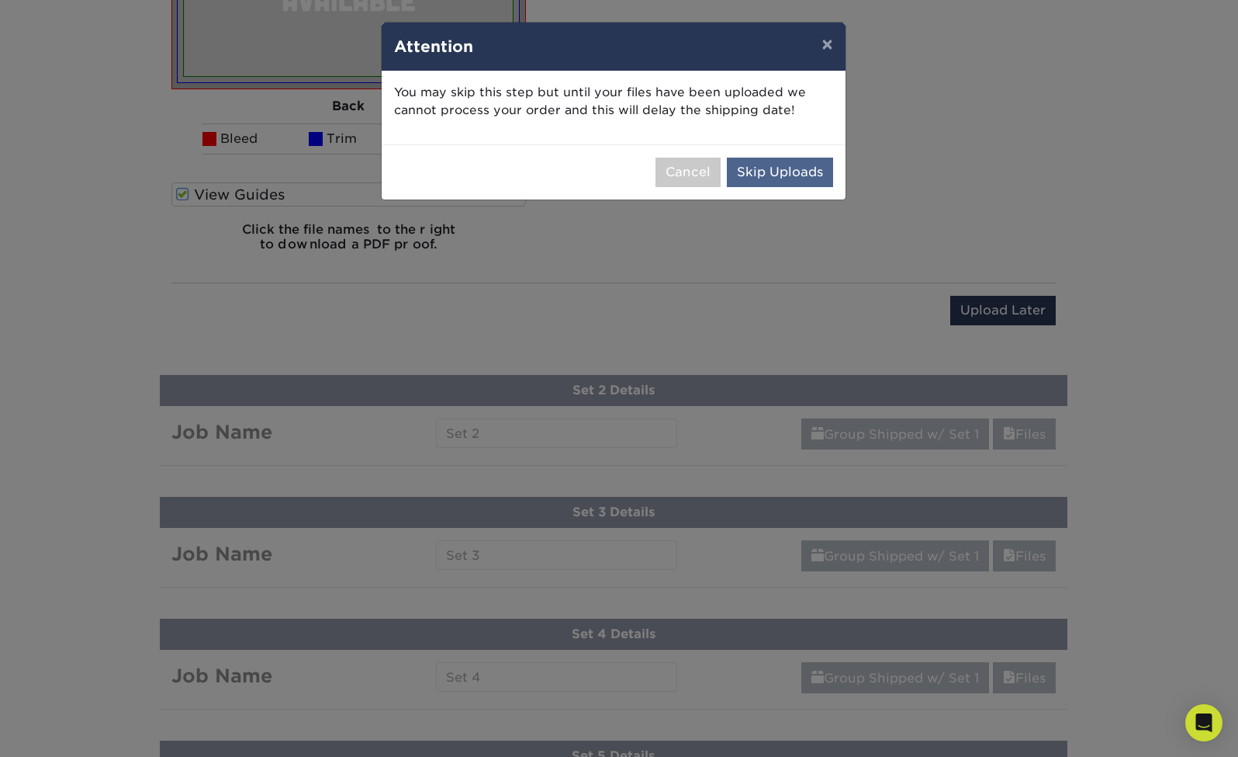
click at [756, 169] on button "Skip Uploads" at bounding box center [780, 172] width 106 height 29
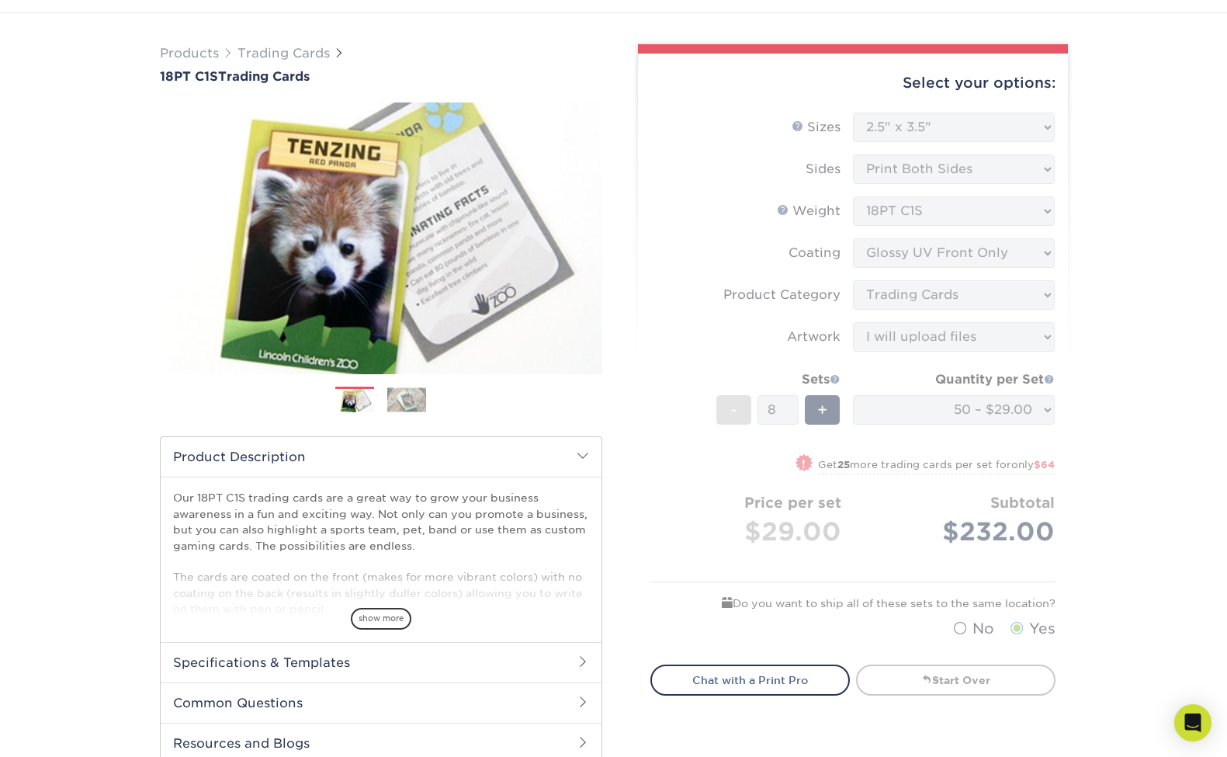
scroll to position [77, 0]
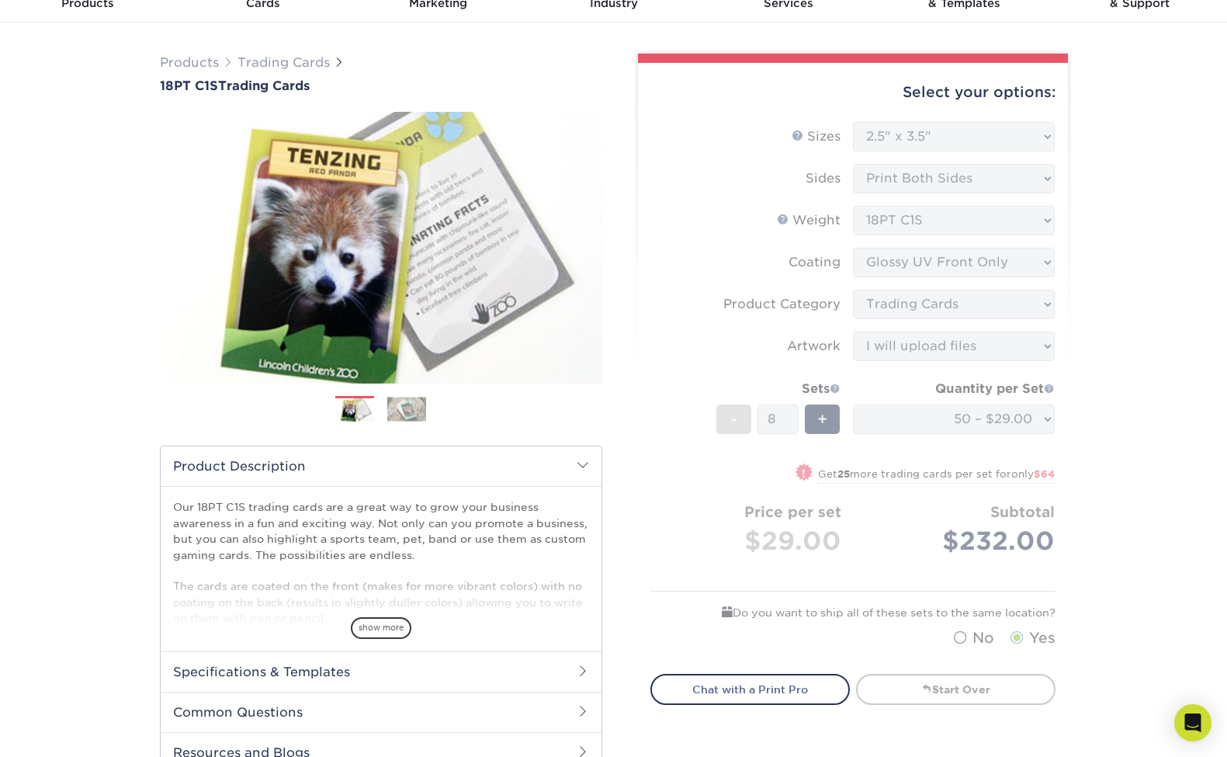
click at [784, 211] on form "Sizes Help Sizes Please Select 2.5" x 3.5" Sides Please Select 18PT C1S" at bounding box center [852, 388] width 405 height 533
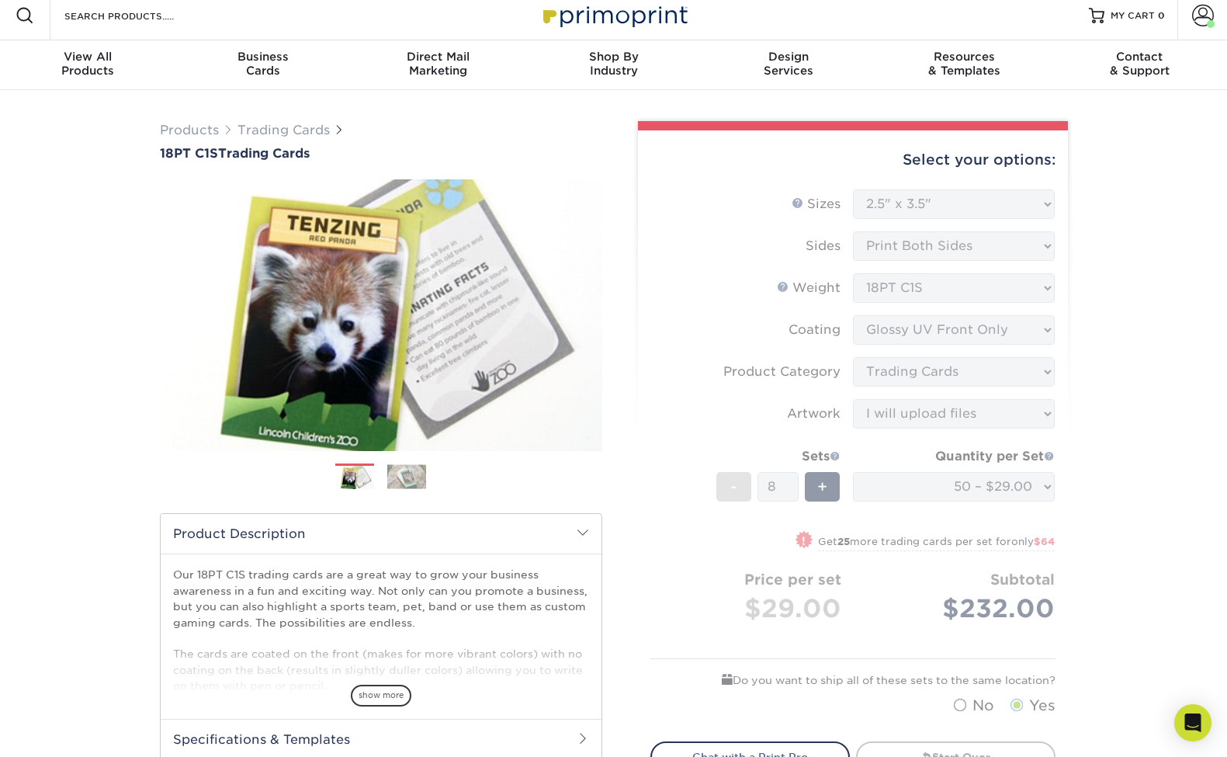
scroll to position [0, 0]
